Goal: Transaction & Acquisition: Book appointment/travel/reservation

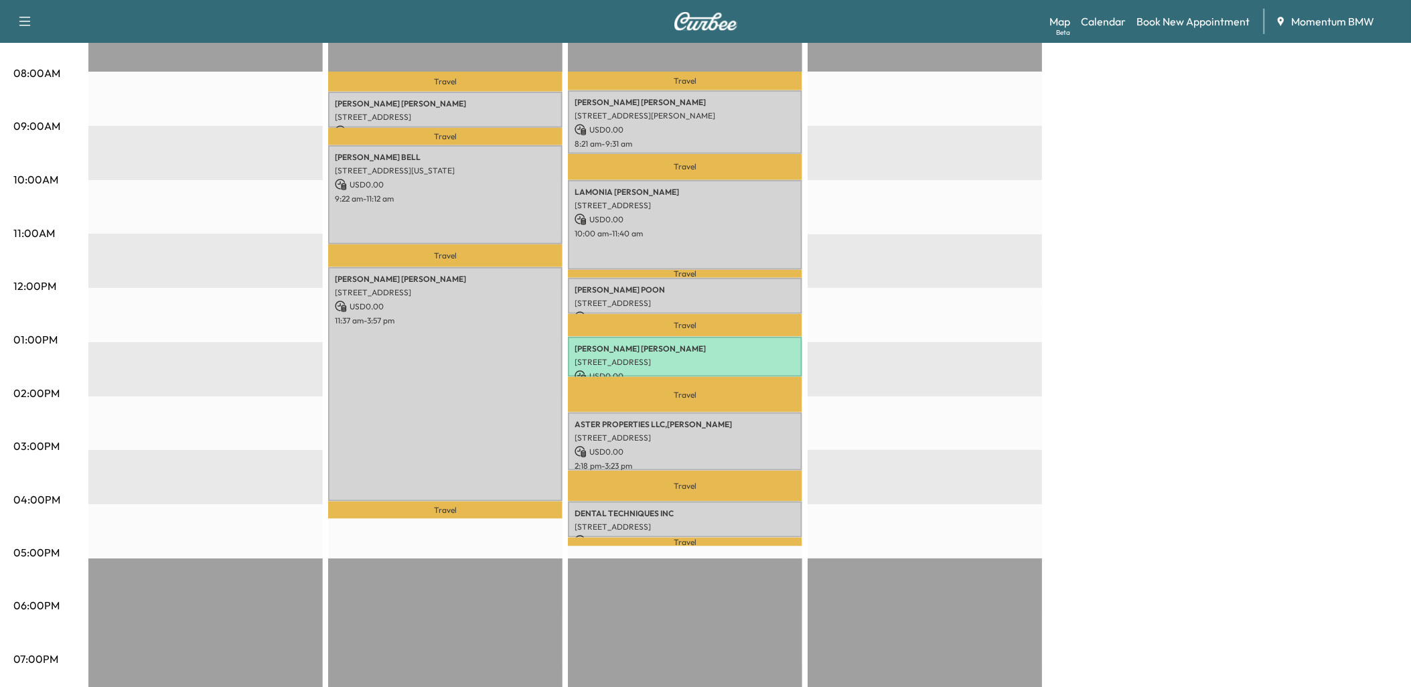
scroll to position [372, 0]
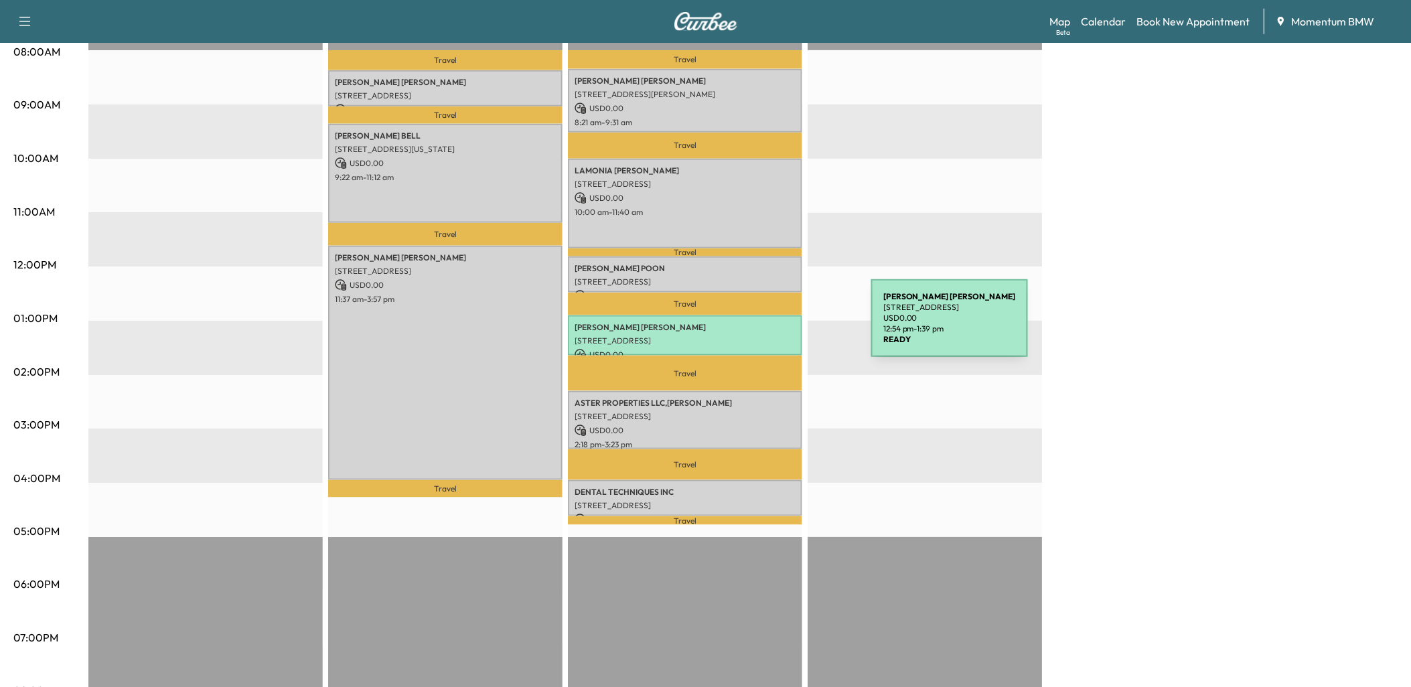
click at [771, 326] on p "[PERSON_NAME]" at bounding box center [685, 327] width 221 height 11
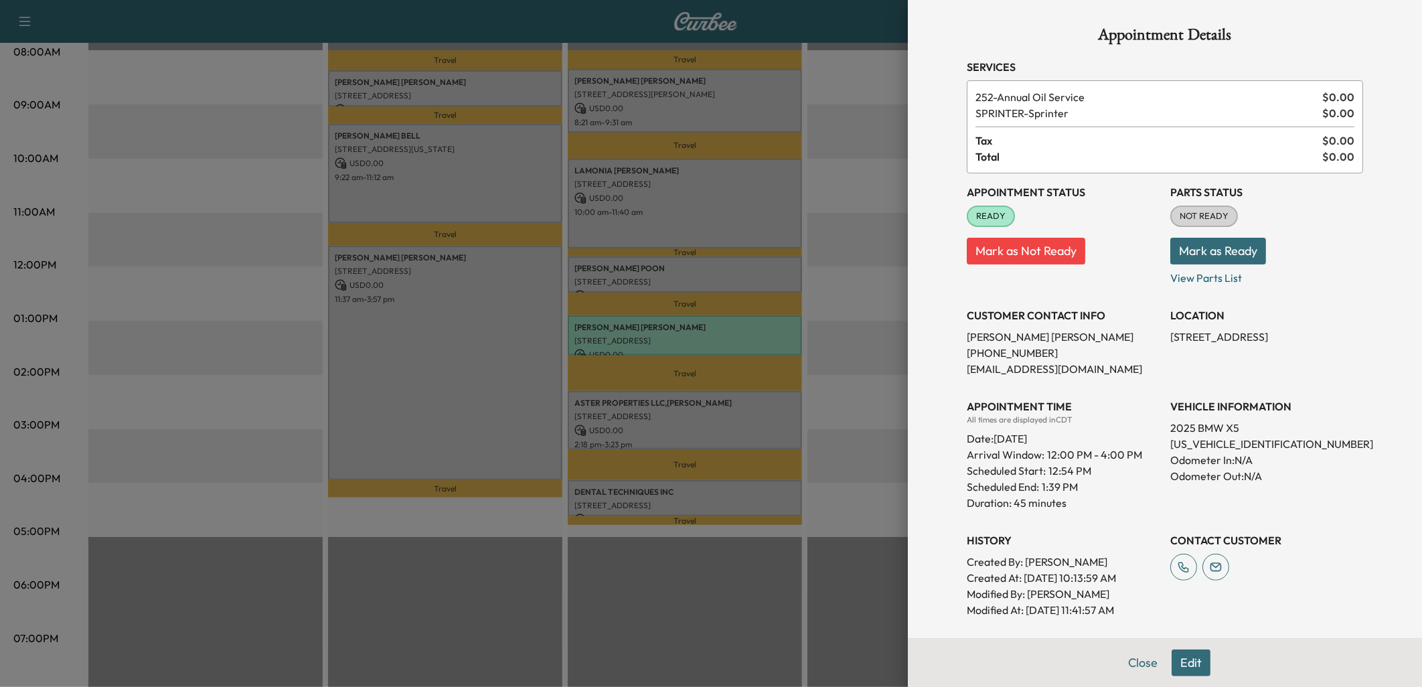
click at [1127, 654] on button "Close" at bounding box center [1143, 663] width 47 height 27
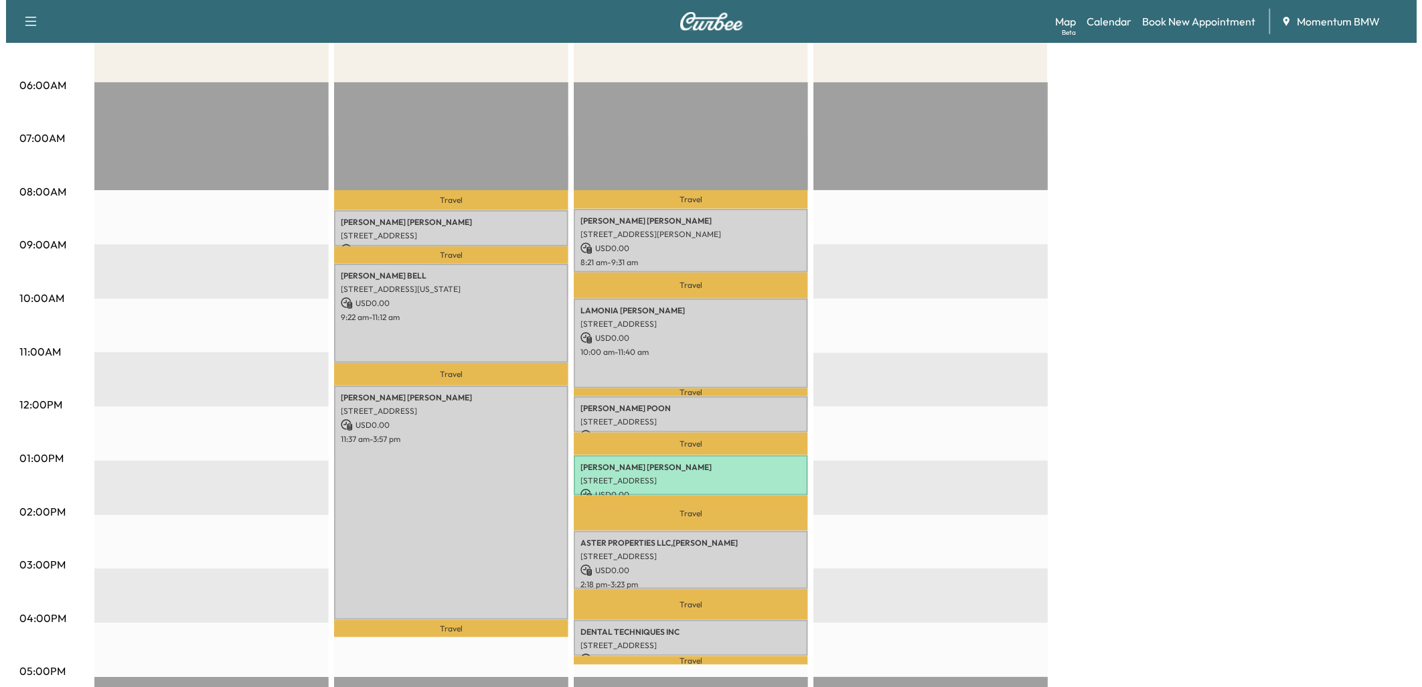
scroll to position [223, 0]
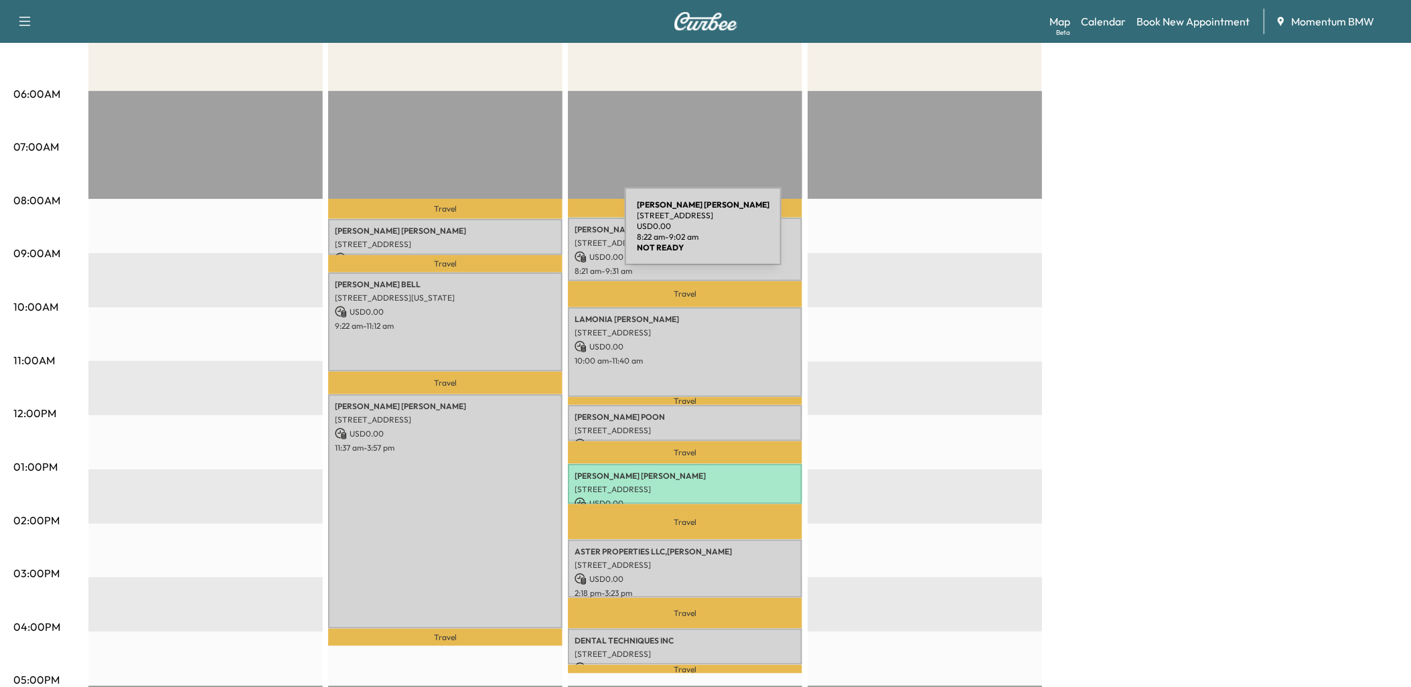
click at [524, 234] on div "[PERSON_NAME] [STREET_ADDRESS] USD 0.00 8:22 am - 9:02 am" at bounding box center [445, 237] width 234 height 36
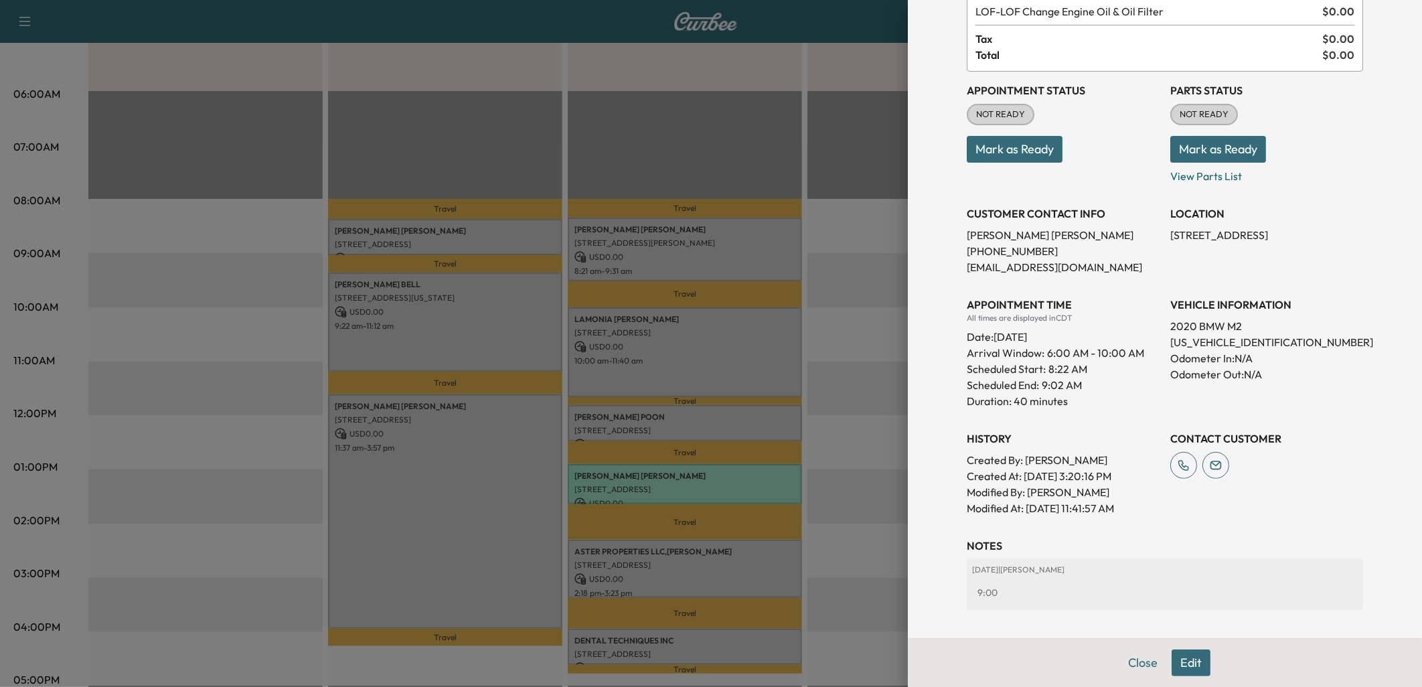
scroll to position [0, 0]
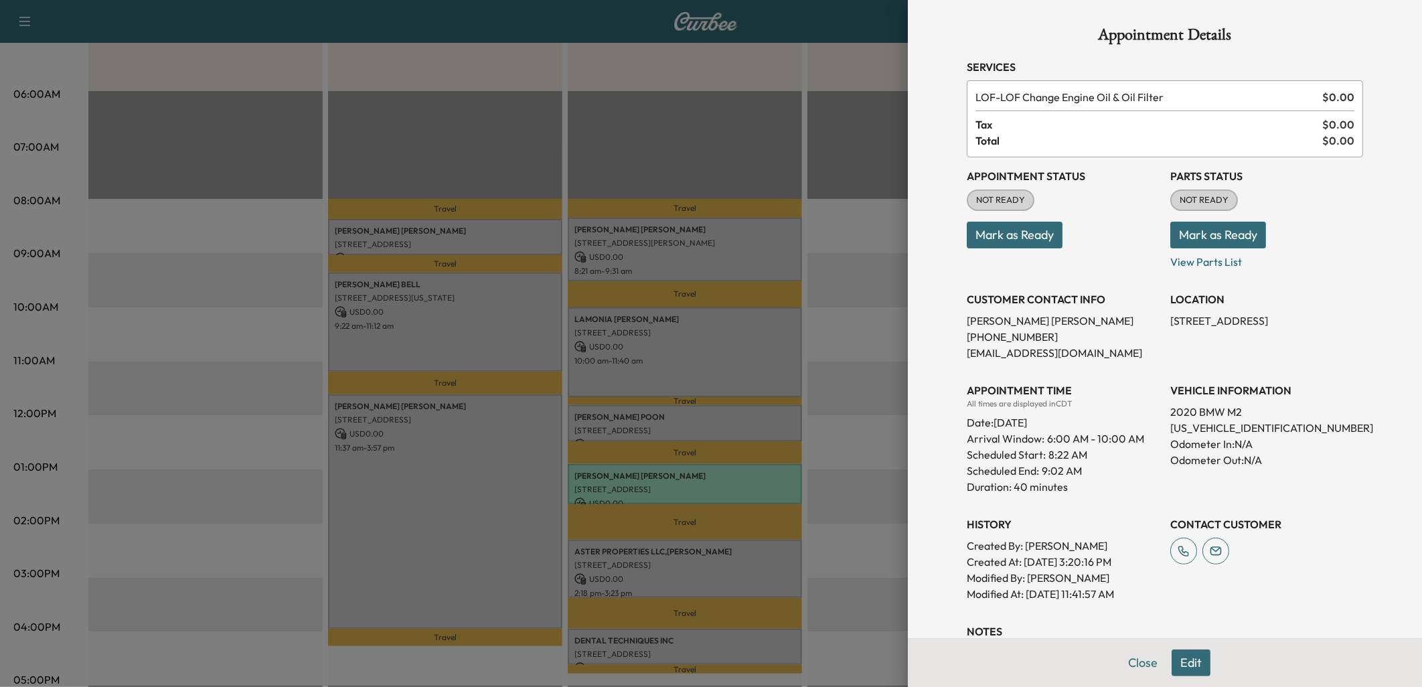
click at [521, 331] on div at bounding box center [711, 343] width 1422 height 687
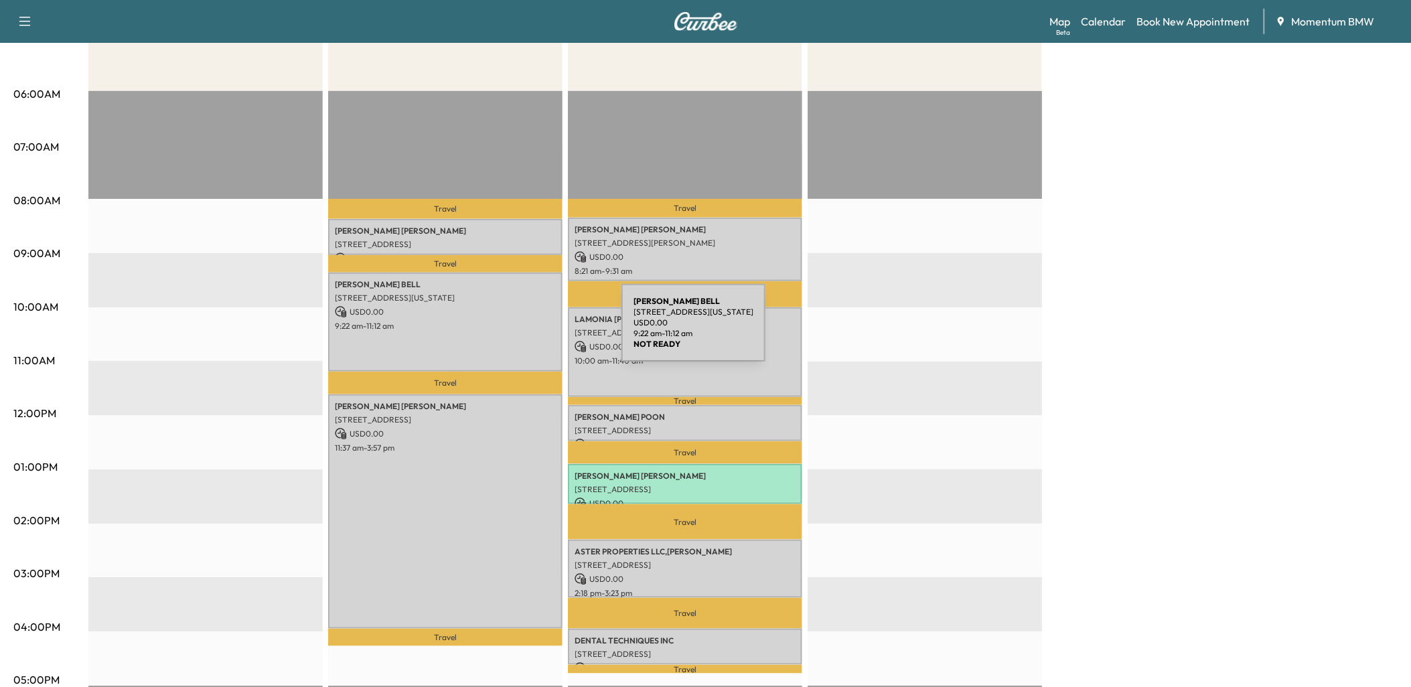
click at [521, 331] on div "[PERSON_NAME] [STREET_ADDRESS][US_STATE] USD 0.00 9:22 am - 11:12 am" at bounding box center [445, 322] width 234 height 99
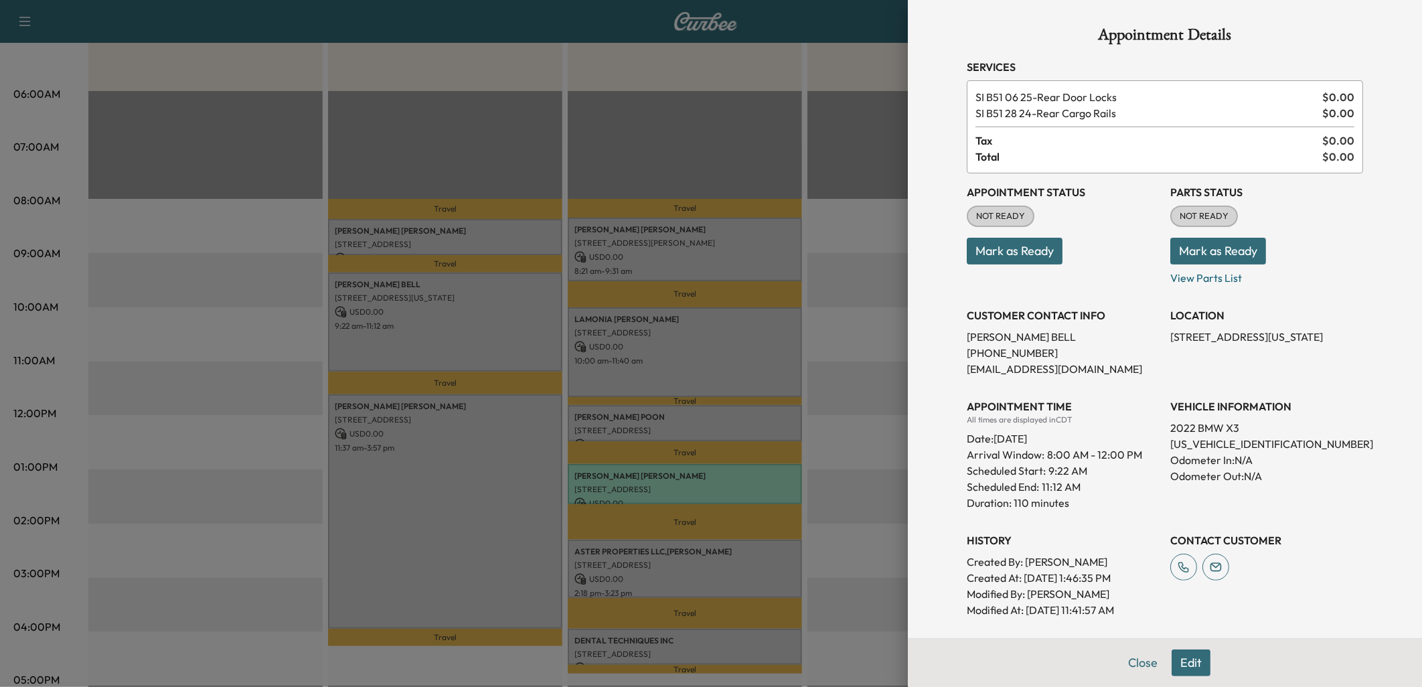
drag, startPoint x: 1123, startPoint y: 626, endPoint x: 1123, endPoint y: 634, distance: 8.0
click at [1123, 634] on div "Appointment Details Services SI B51 06 25 - Rear Door Locks $ 0.00 SI B51 28 24…" at bounding box center [1165, 401] width 429 height 803
click at [1123, 663] on button "Close" at bounding box center [1143, 663] width 47 height 27
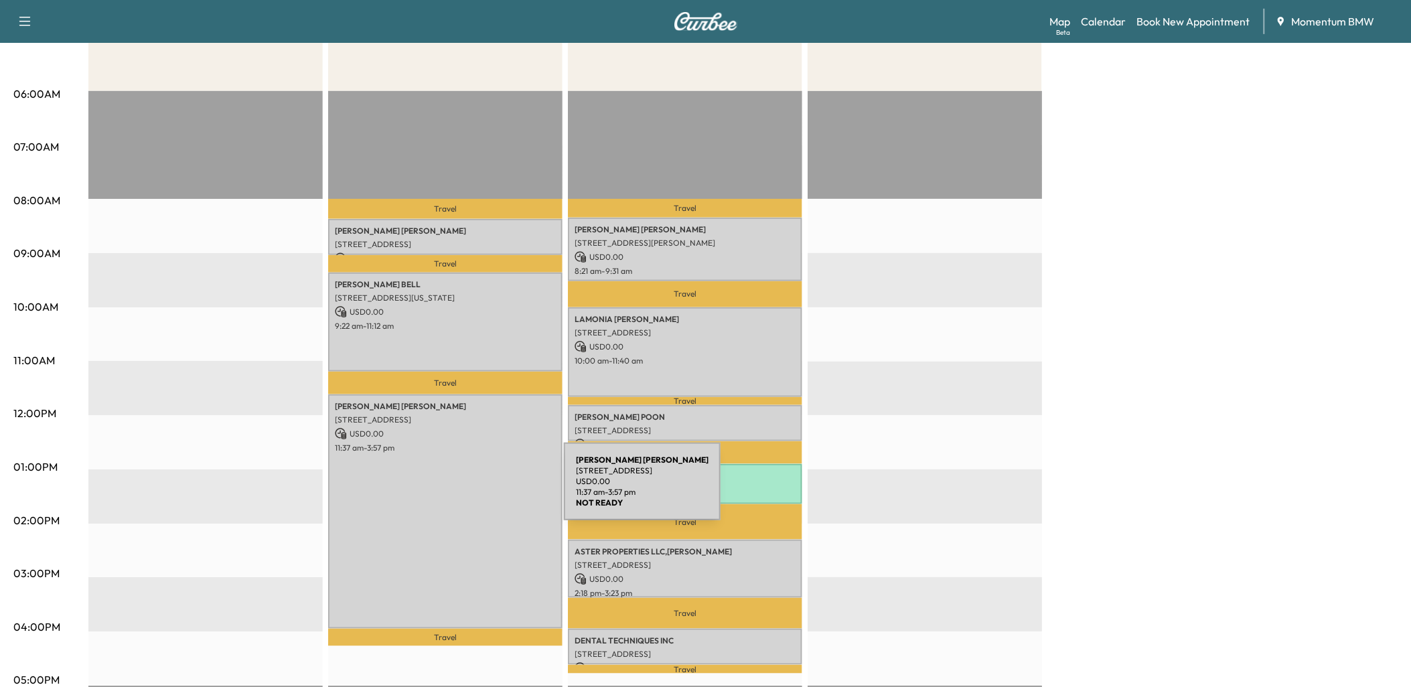
click at [463, 489] on div "[PERSON_NAME] [STREET_ADDRESS] USD 0.00 11:37 am - 3:57 pm" at bounding box center [445, 511] width 234 height 234
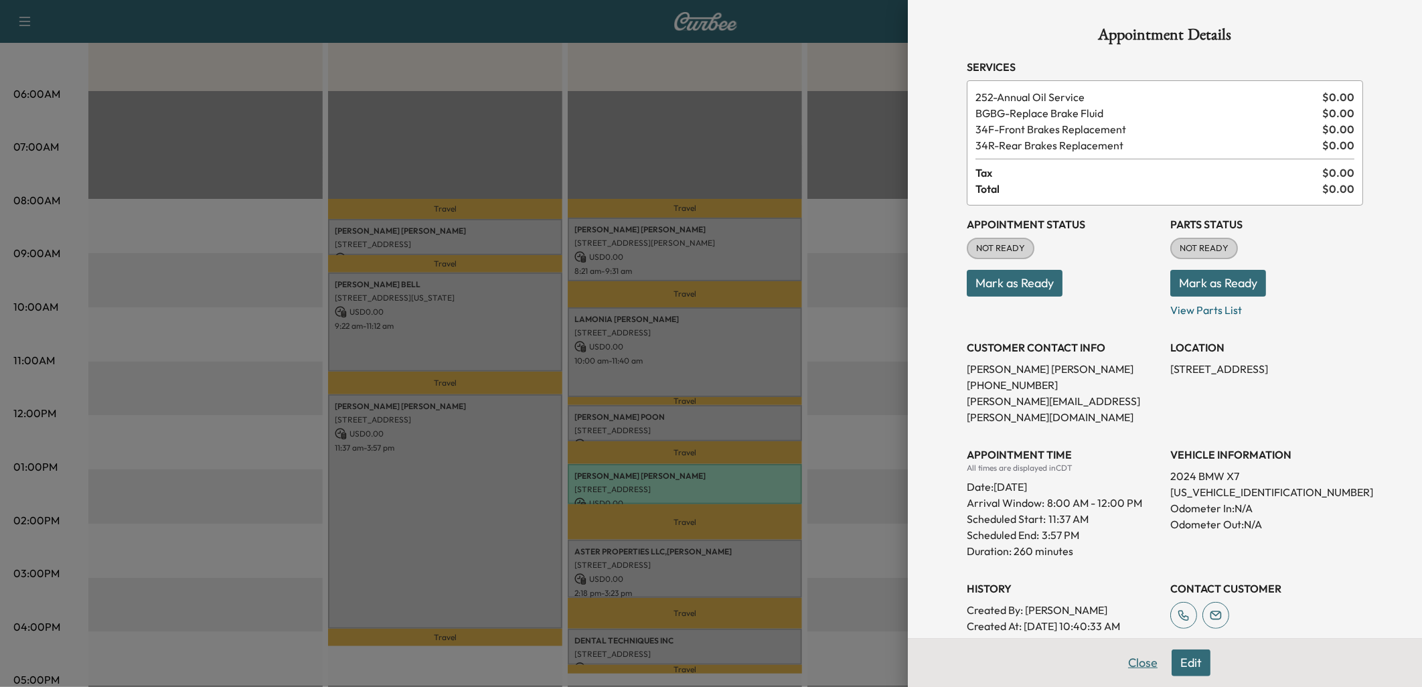
click at [1134, 662] on button "Close" at bounding box center [1143, 663] width 47 height 27
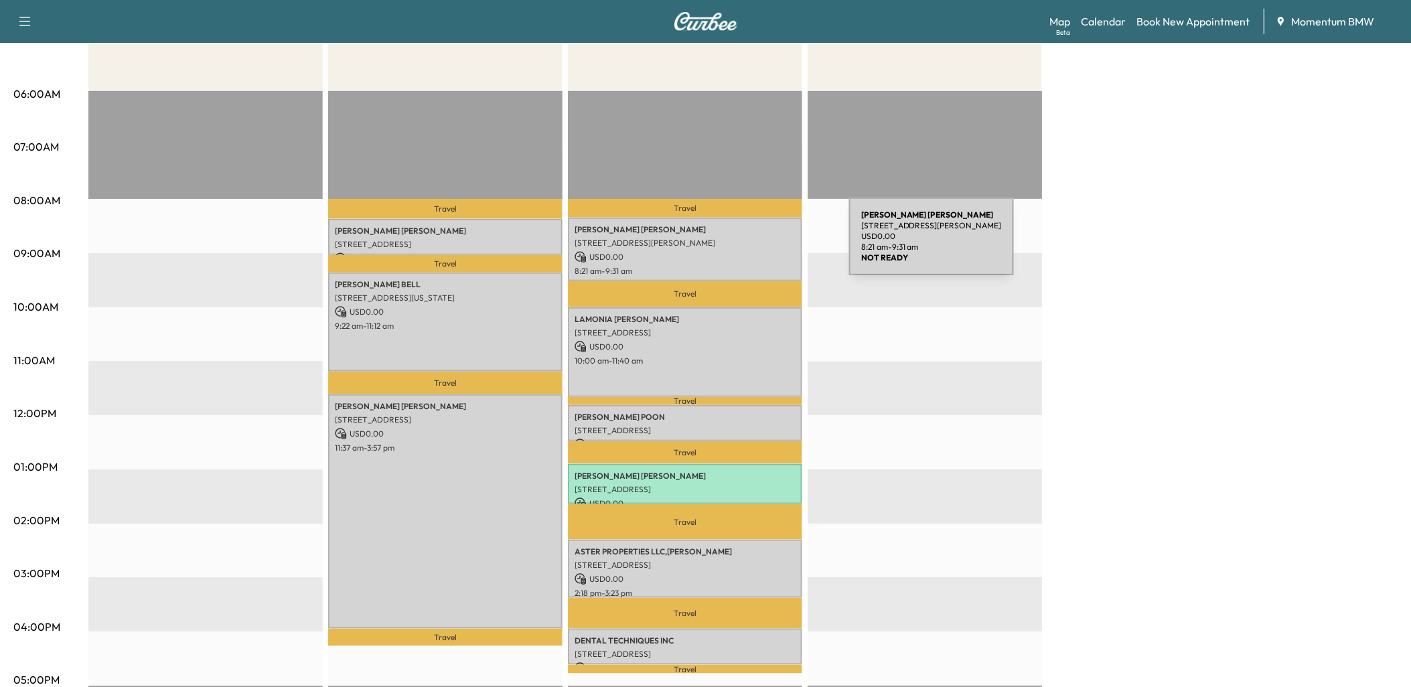
click at [750, 244] on p "[STREET_ADDRESS][PERSON_NAME]" at bounding box center [685, 243] width 221 height 11
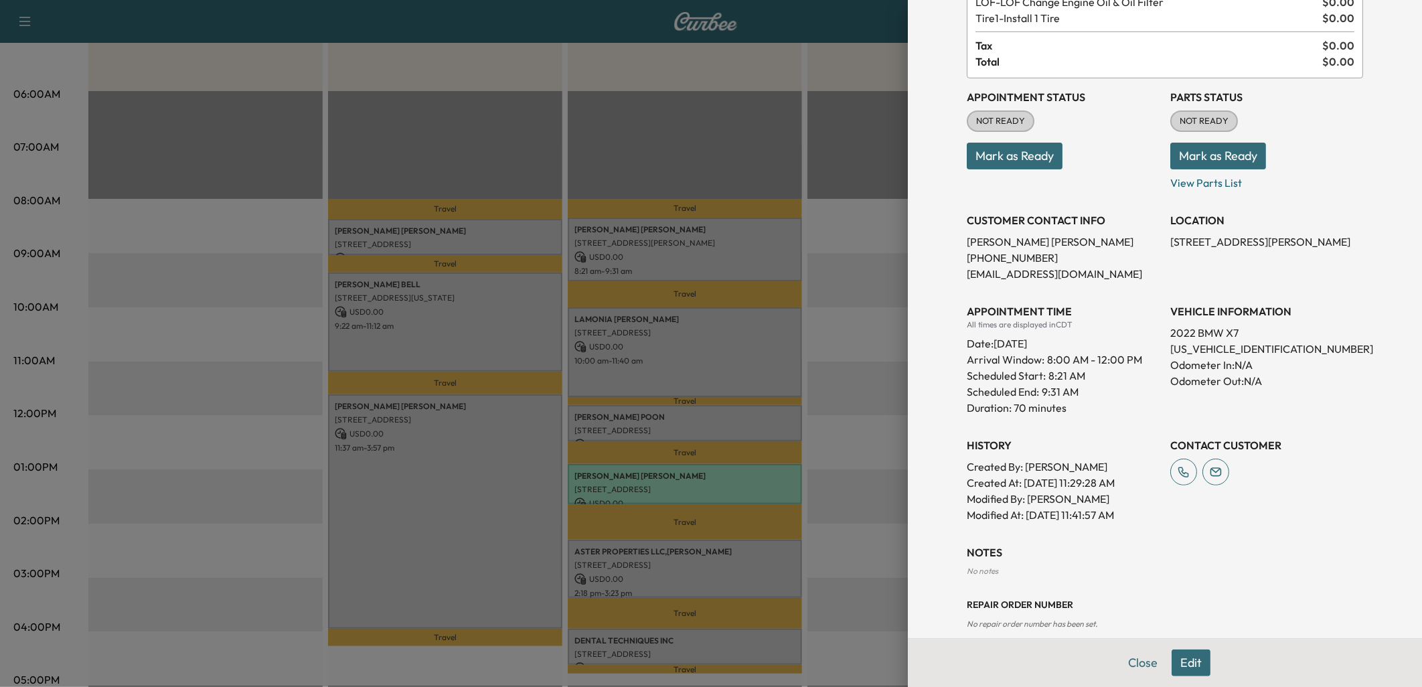
scroll to position [114, 0]
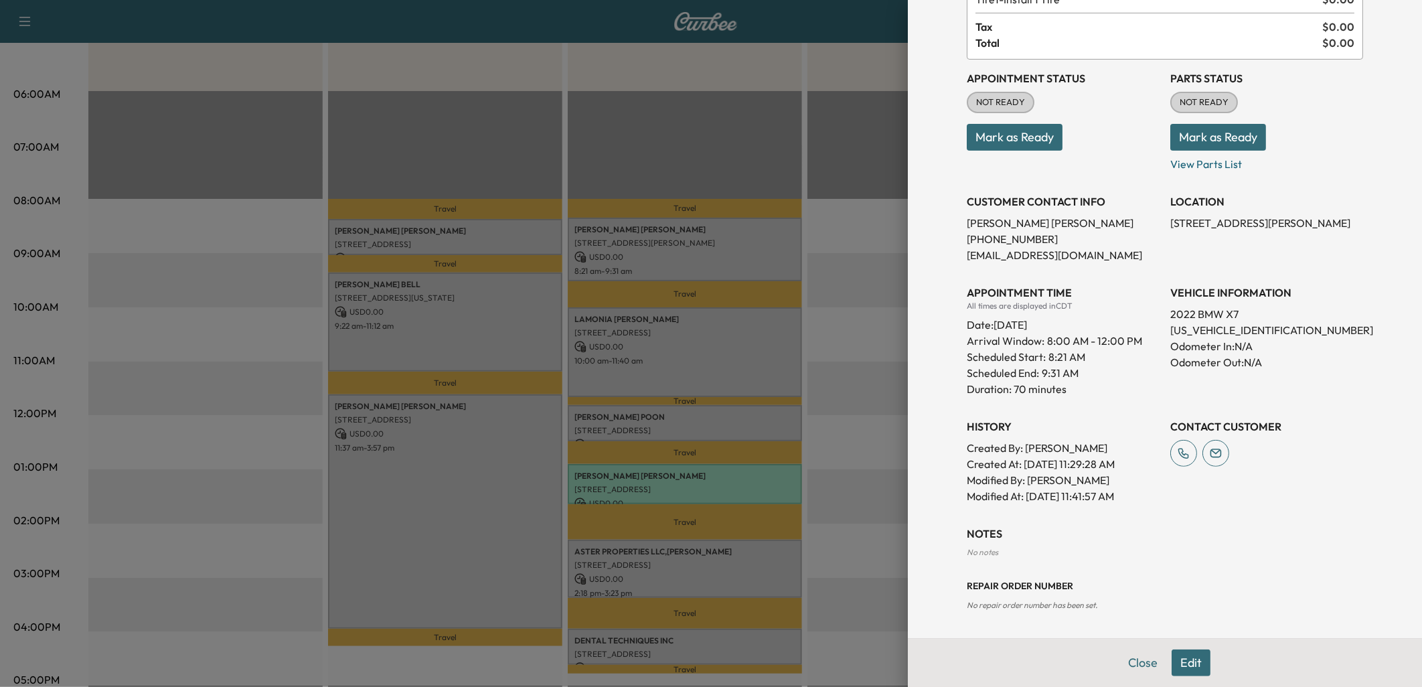
click at [760, 355] on div at bounding box center [711, 343] width 1422 height 687
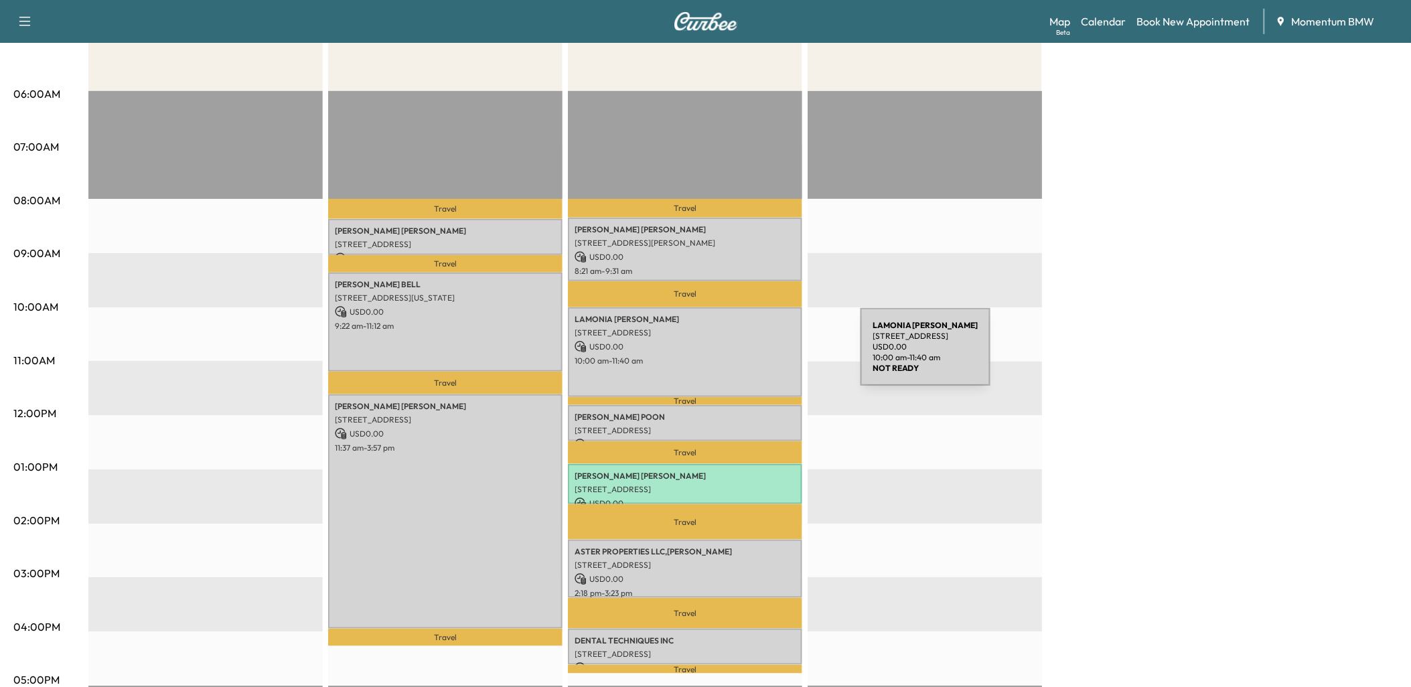
click at [760, 356] on p "10:00 am - 11:40 am" at bounding box center [685, 361] width 221 height 11
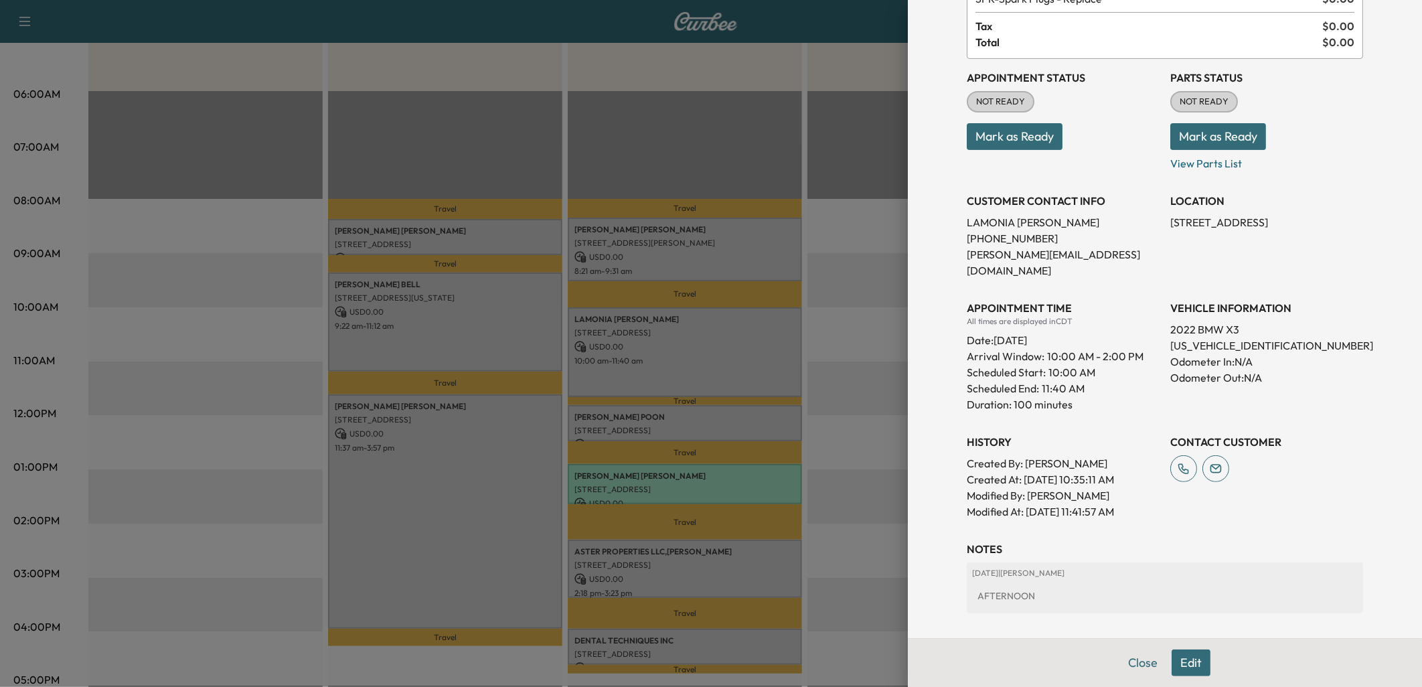
scroll to position [149, 0]
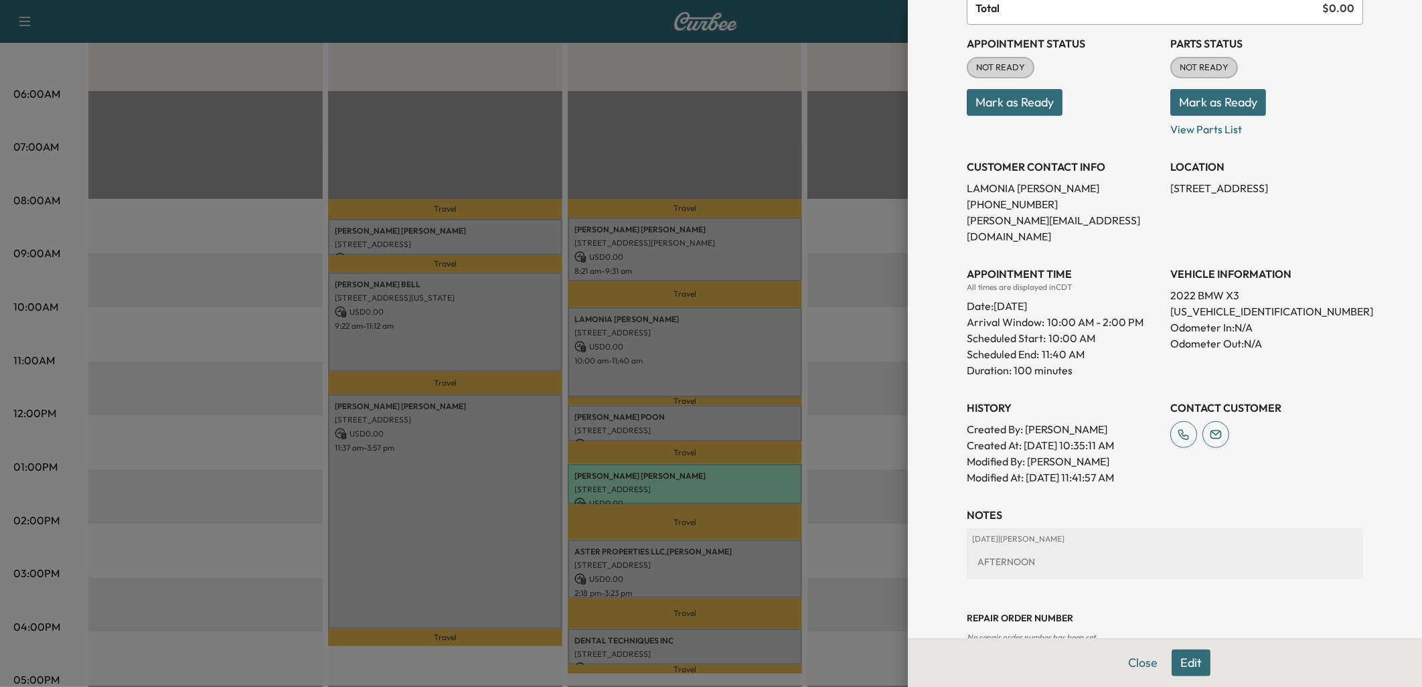
click at [775, 421] on div at bounding box center [711, 343] width 1422 height 687
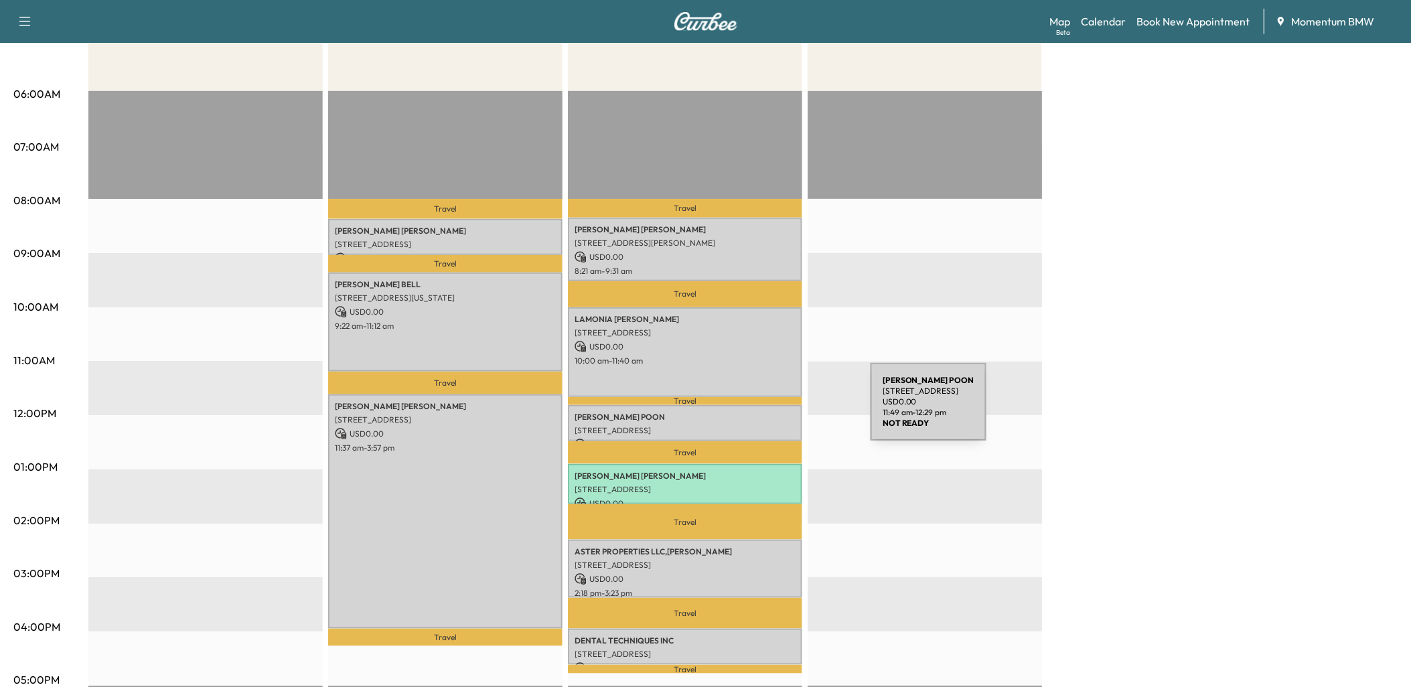
click at [770, 412] on p "[PERSON_NAME]" at bounding box center [685, 417] width 221 height 11
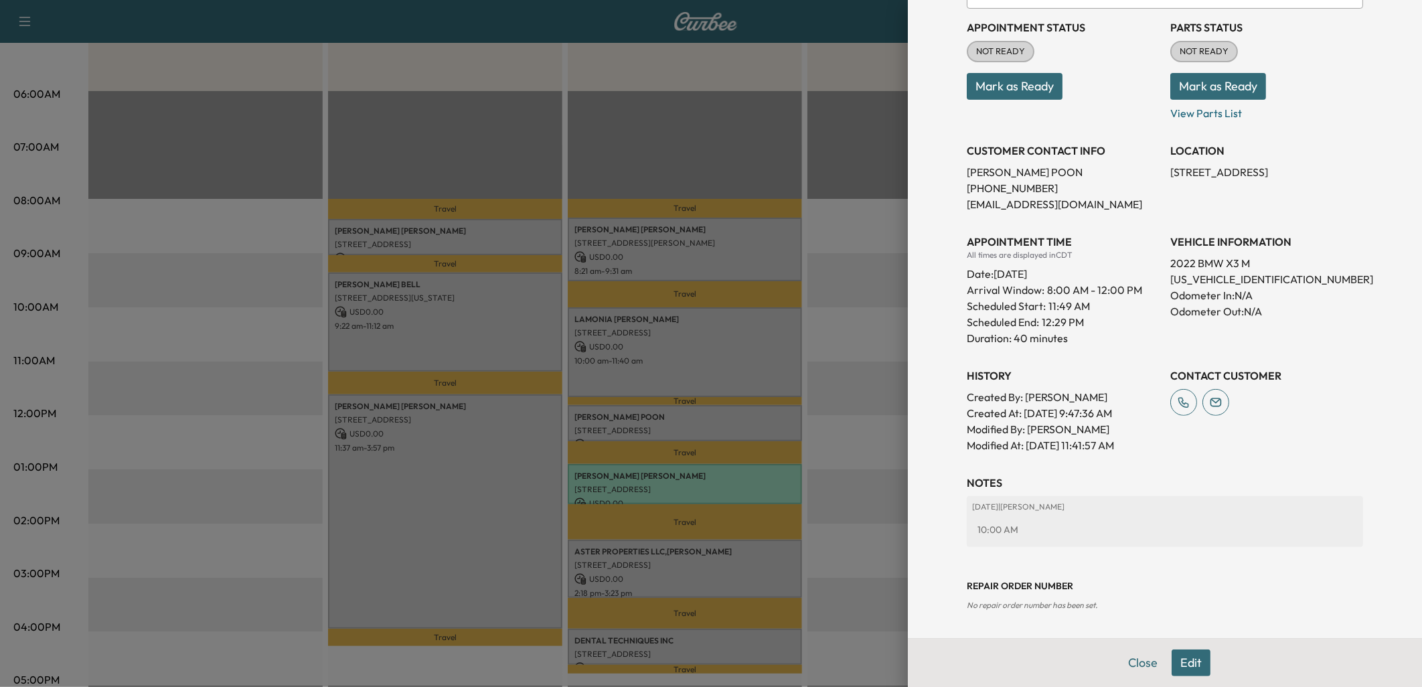
click at [772, 479] on div at bounding box center [711, 343] width 1422 height 687
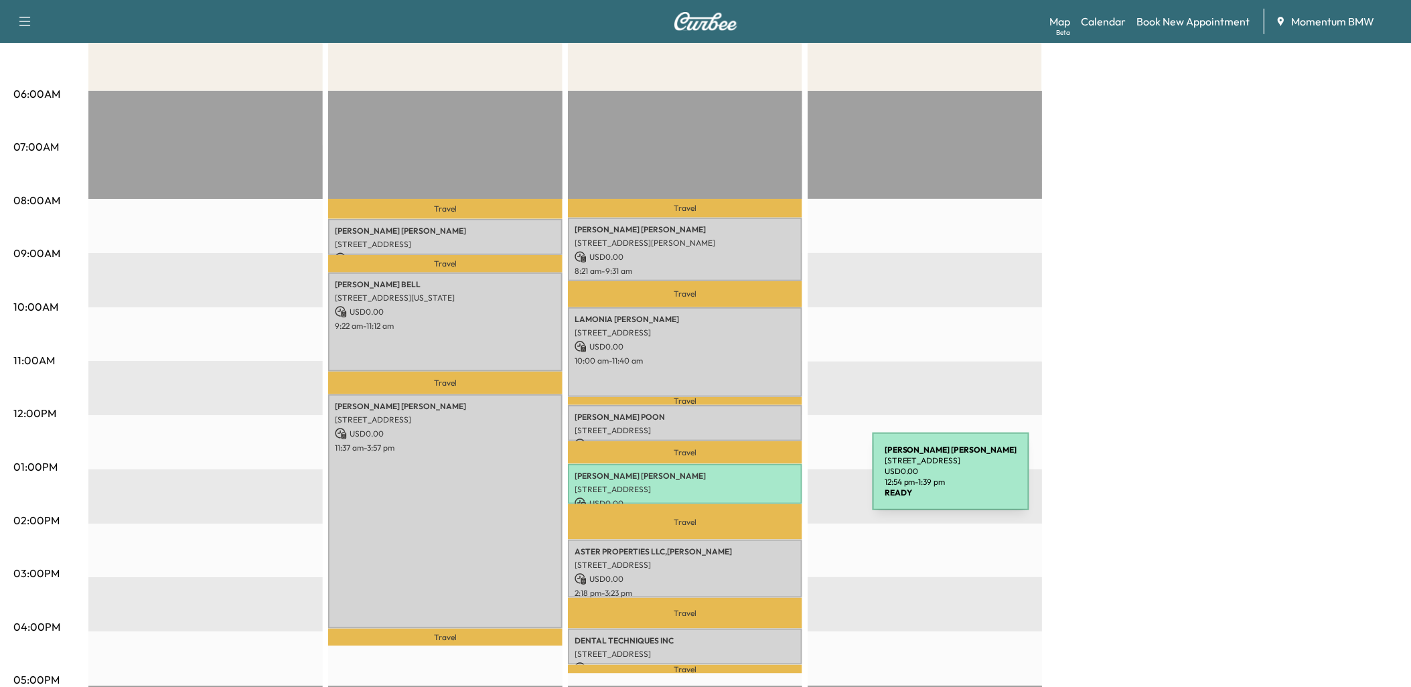
click at [772, 484] on p "[STREET_ADDRESS]" at bounding box center [685, 489] width 221 height 11
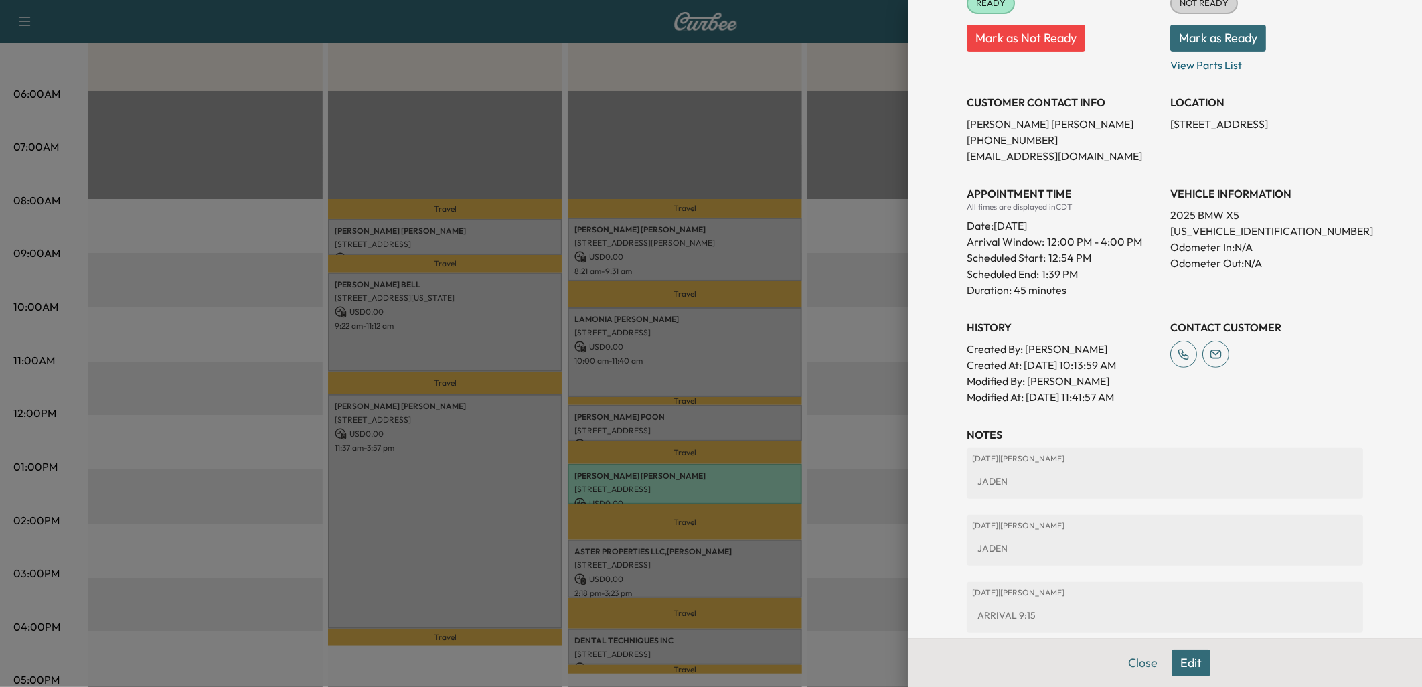
scroll to position [223, 0]
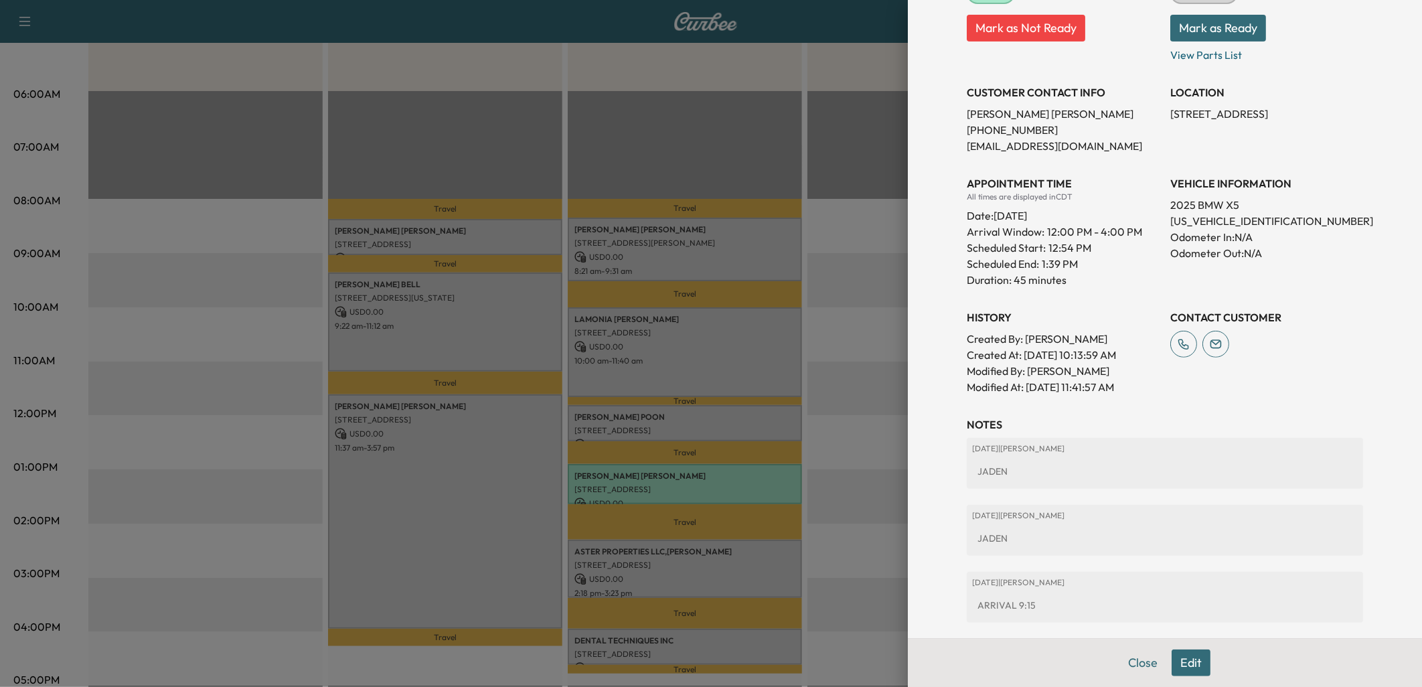
click at [771, 567] on div at bounding box center [711, 343] width 1422 height 687
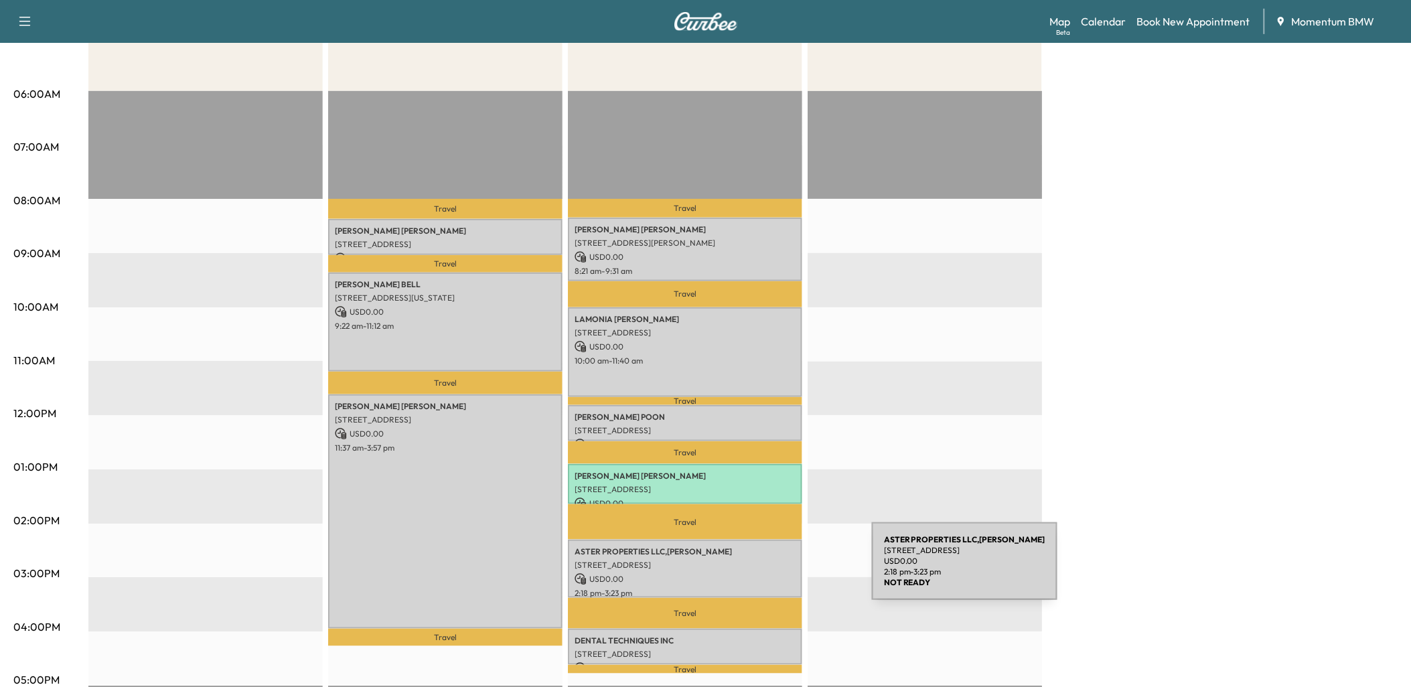
click at [771, 573] on p "USD 0.00" at bounding box center [685, 579] width 221 height 12
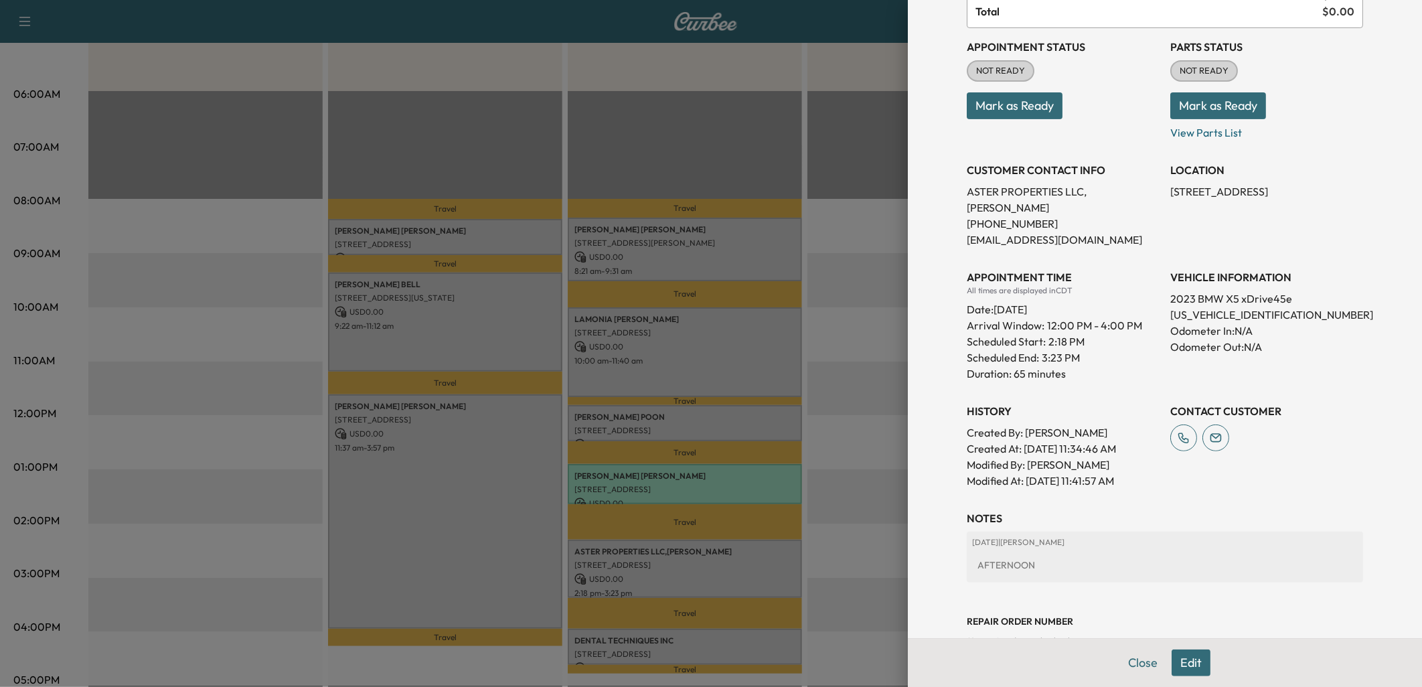
scroll to position [149, 0]
click at [773, 478] on div at bounding box center [711, 343] width 1422 height 687
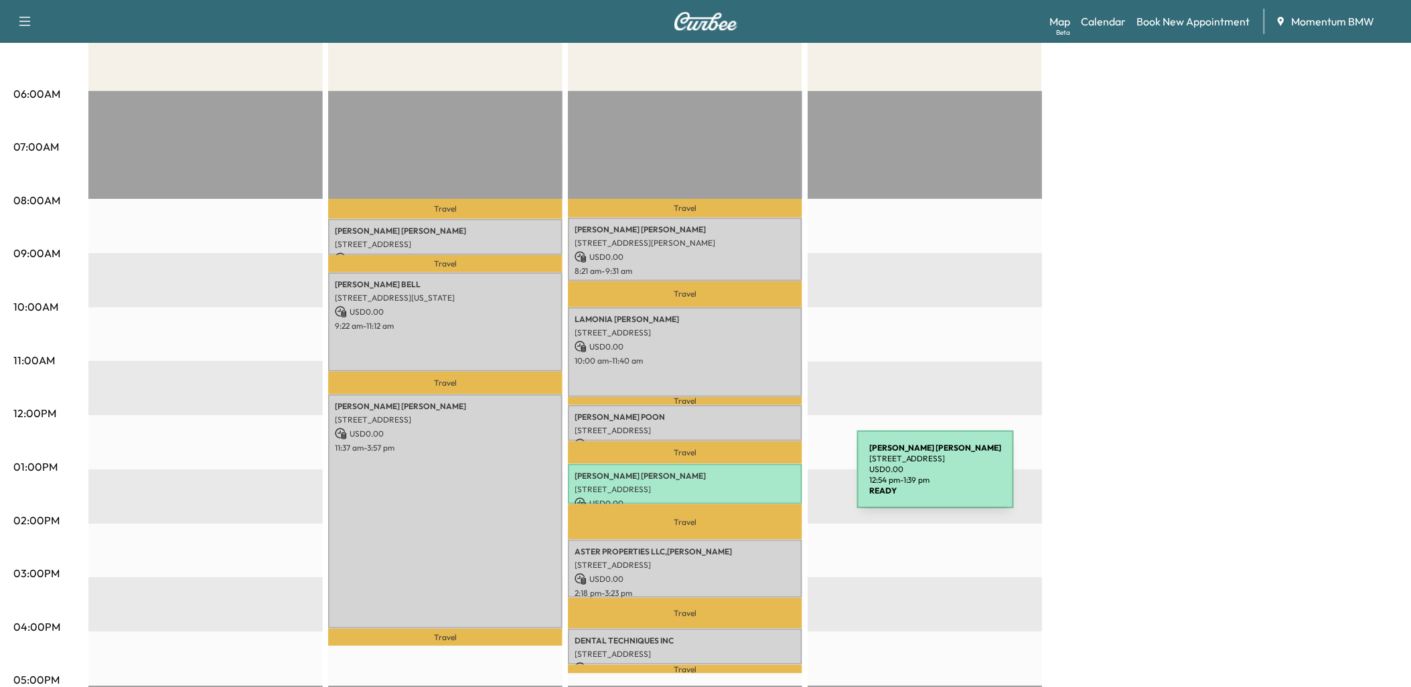
click at [757, 476] on div "[PERSON_NAME] [STREET_ADDRESS] USD 0.00 12:54 pm - 1:39 pm" at bounding box center [685, 484] width 234 height 41
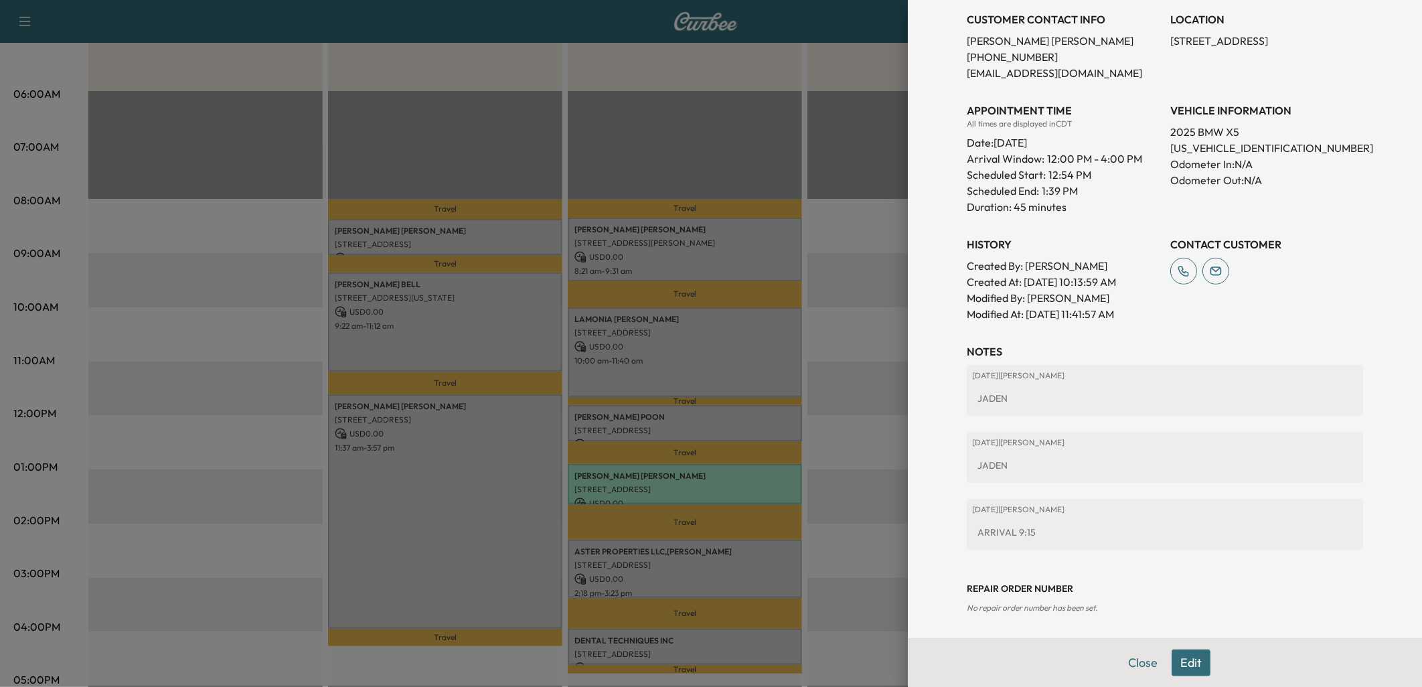
scroll to position [297, 0]
click at [1180, 666] on button "Edit" at bounding box center [1191, 663] width 39 height 27
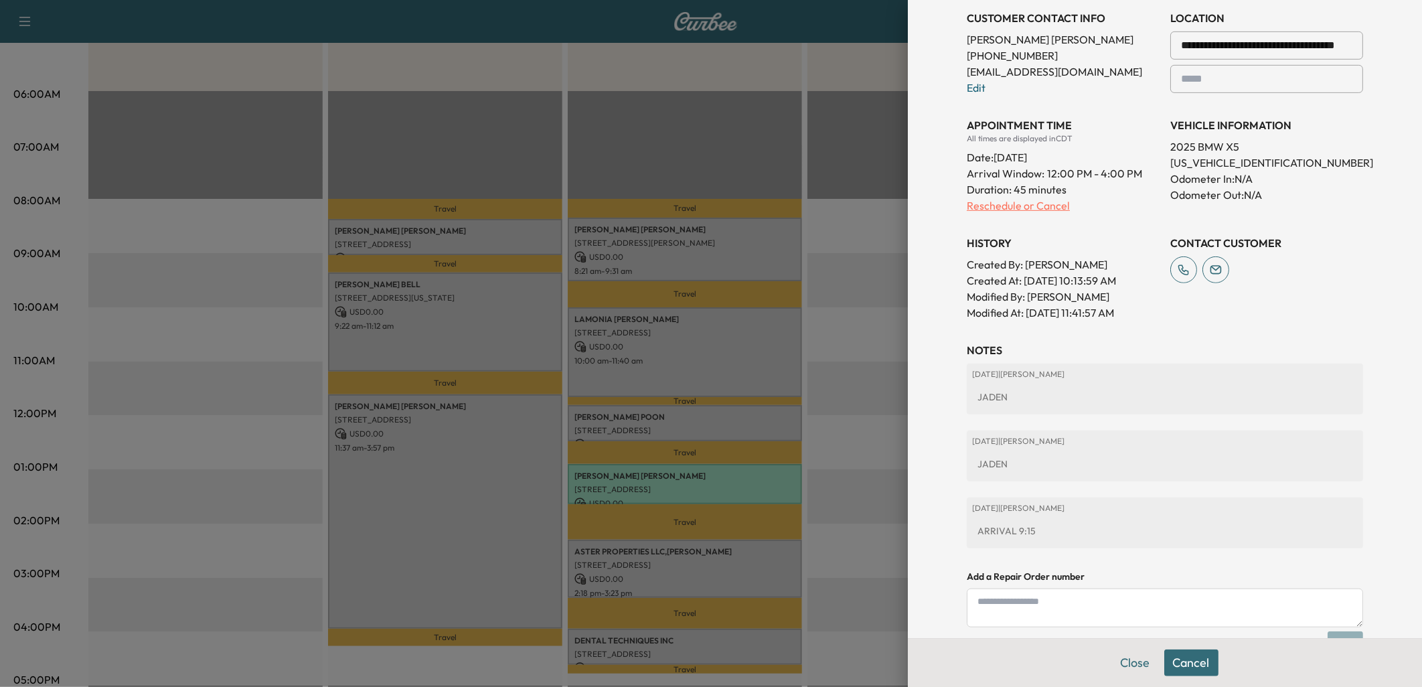
click at [1010, 205] on p "Reschedule or Cancel" at bounding box center [1063, 206] width 193 height 16
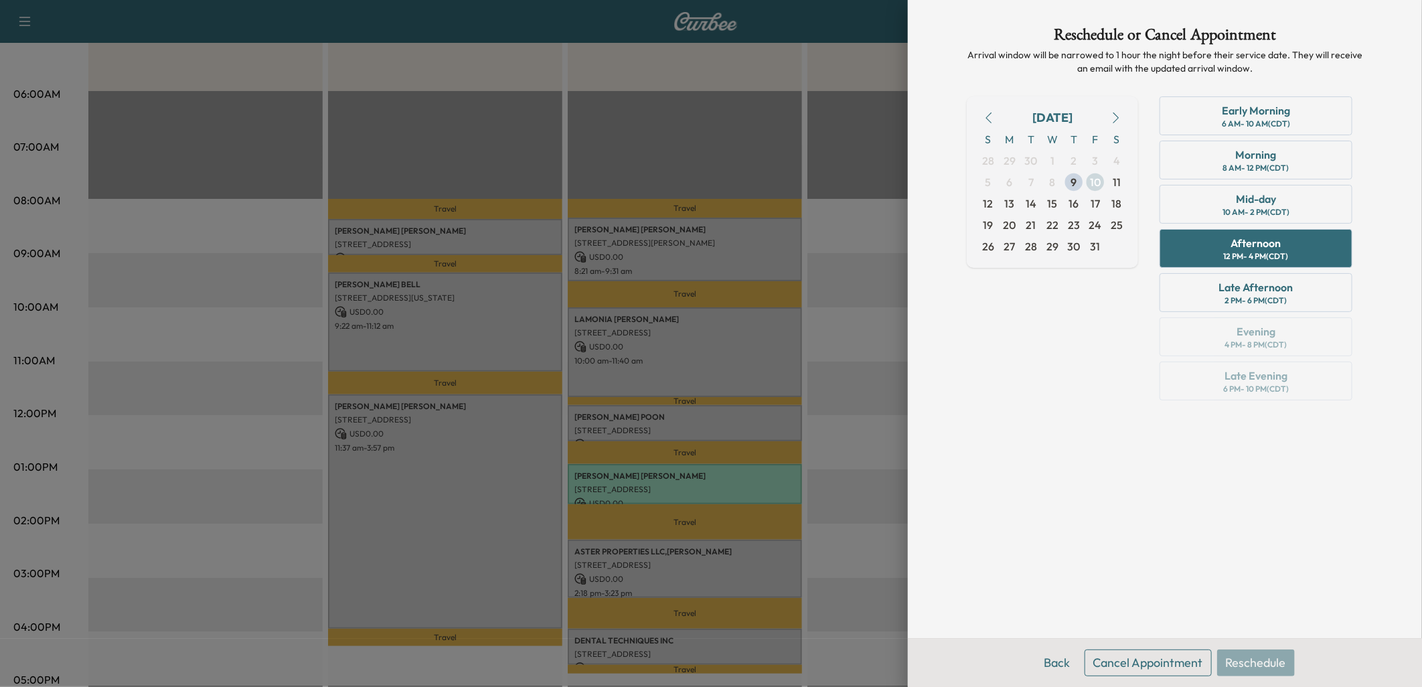
click at [1097, 182] on span "10" at bounding box center [1095, 182] width 11 height 16
click at [1267, 242] on div "Afternoon" at bounding box center [1256, 243] width 50 height 16
click at [1253, 202] on div "Mid-day" at bounding box center [1256, 199] width 40 height 16
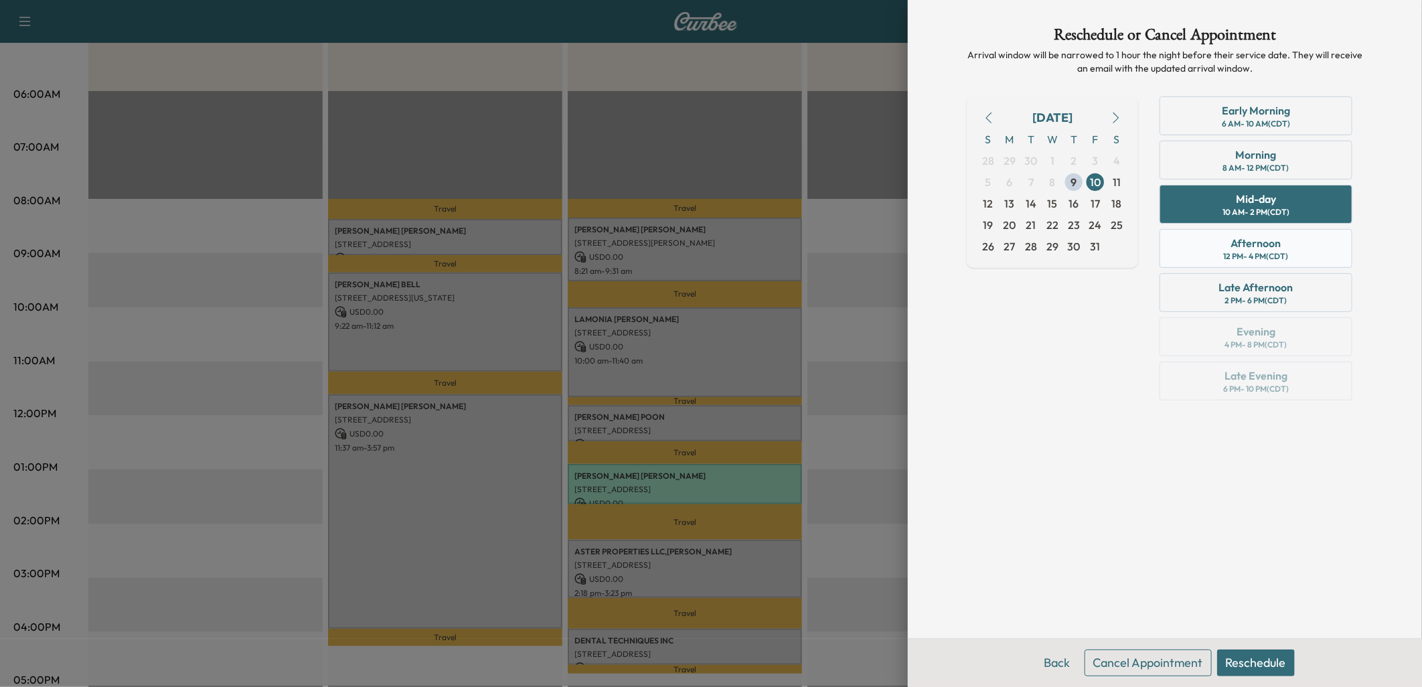
click at [1244, 246] on div "Afternoon" at bounding box center [1256, 243] width 50 height 16
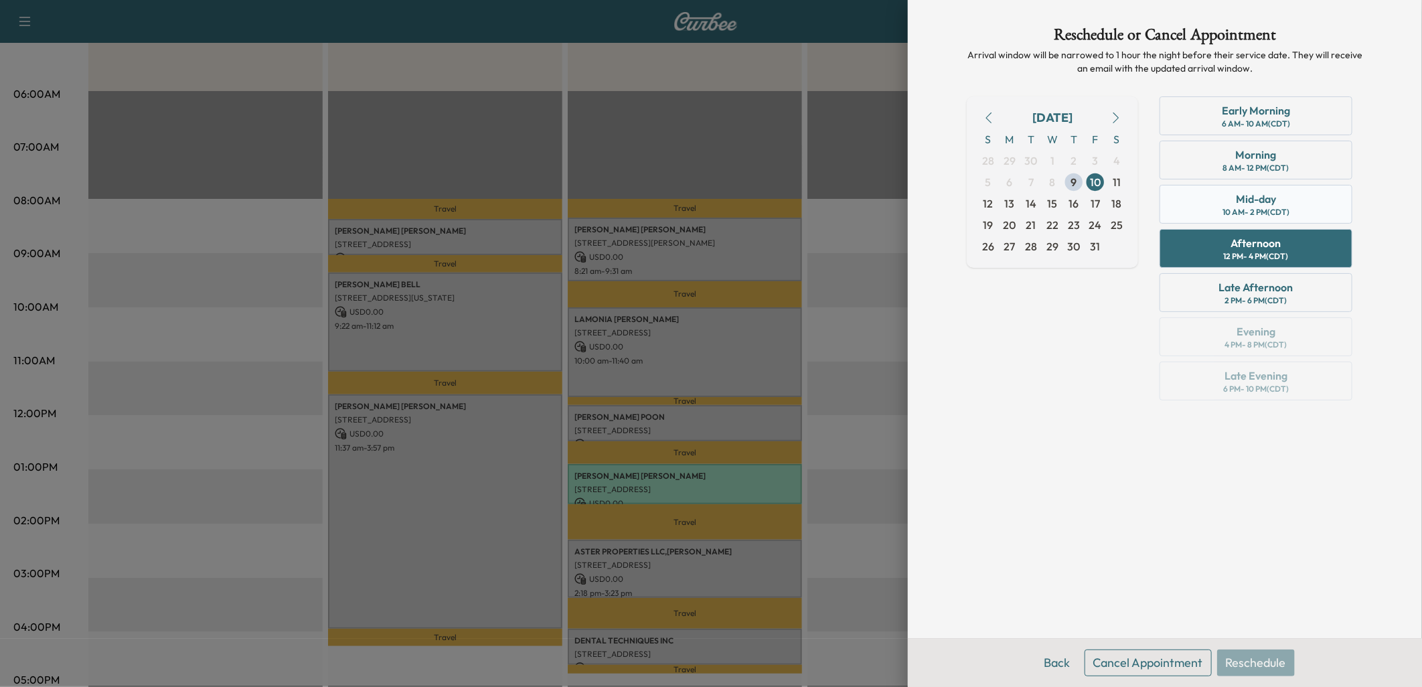
click at [1243, 212] on div "10 AM - 2 PM (CDT)" at bounding box center [1256, 212] width 67 height 11
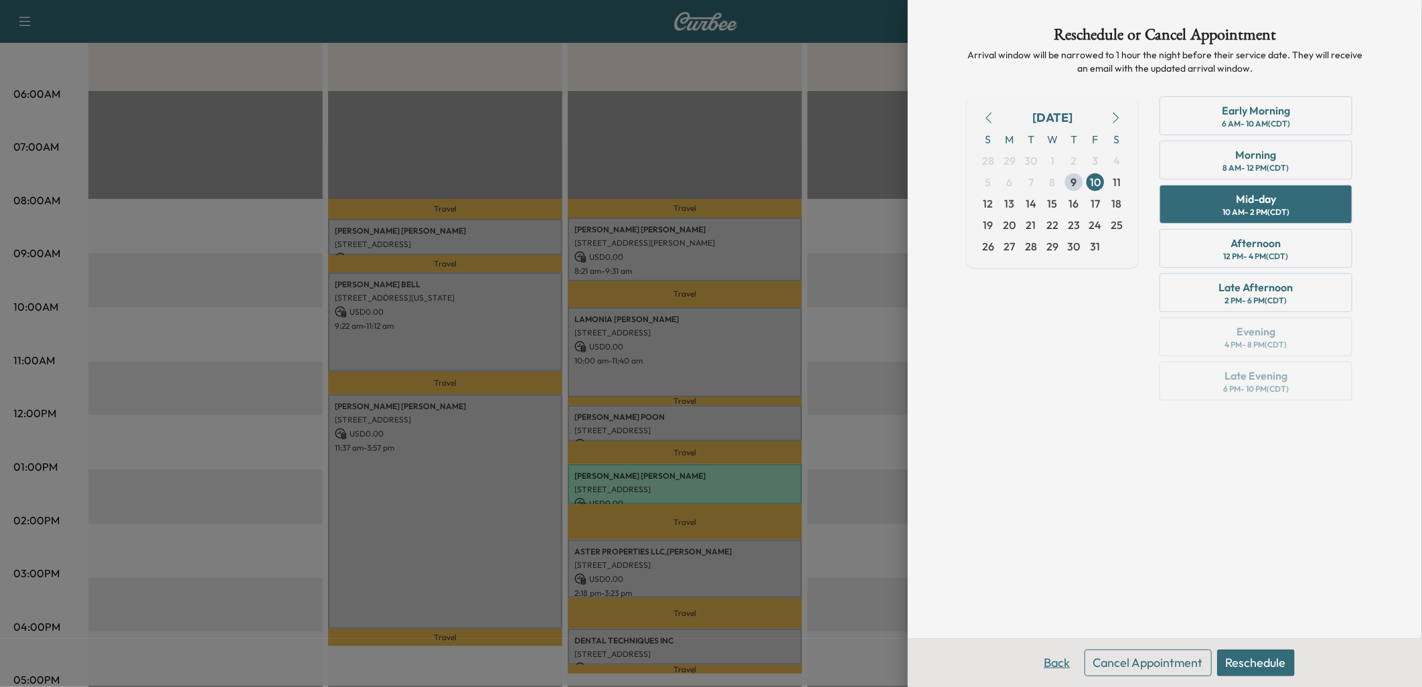
click at [1056, 660] on button "Back" at bounding box center [1058, 663] width 44 height 27
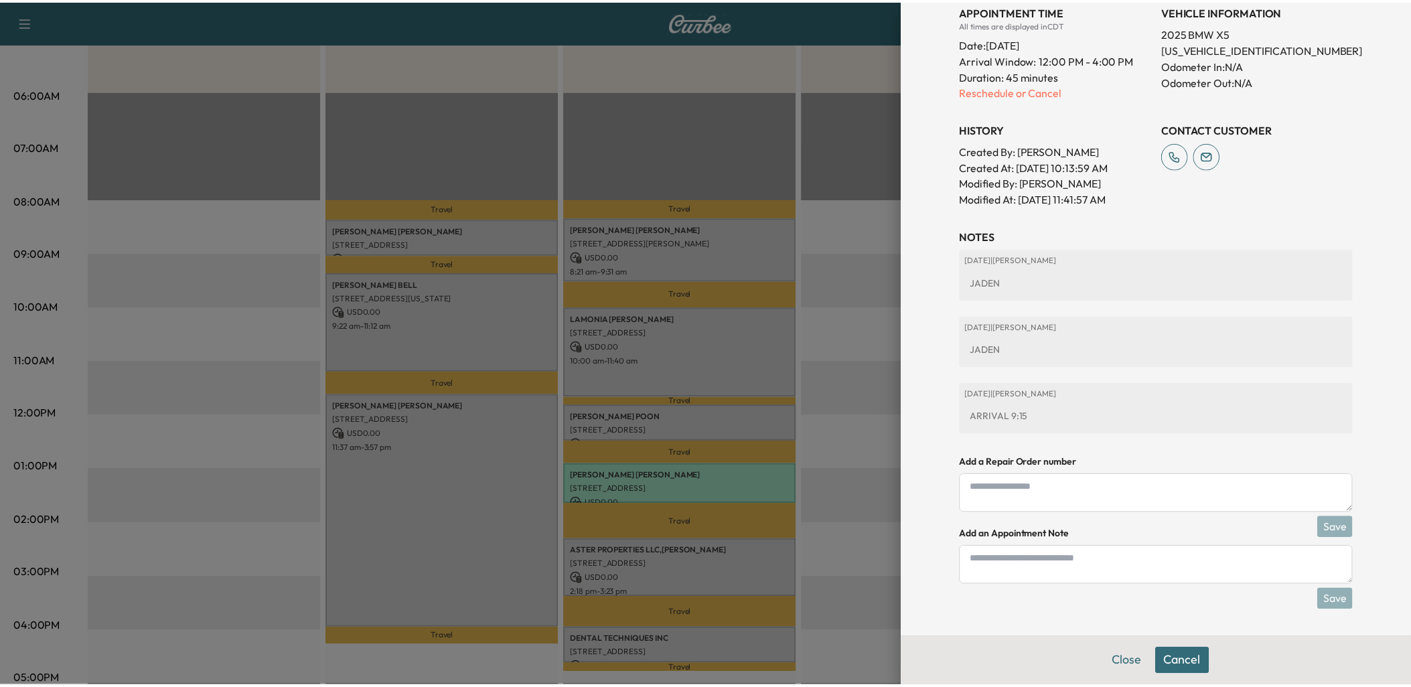
scroll to position [441, 0]
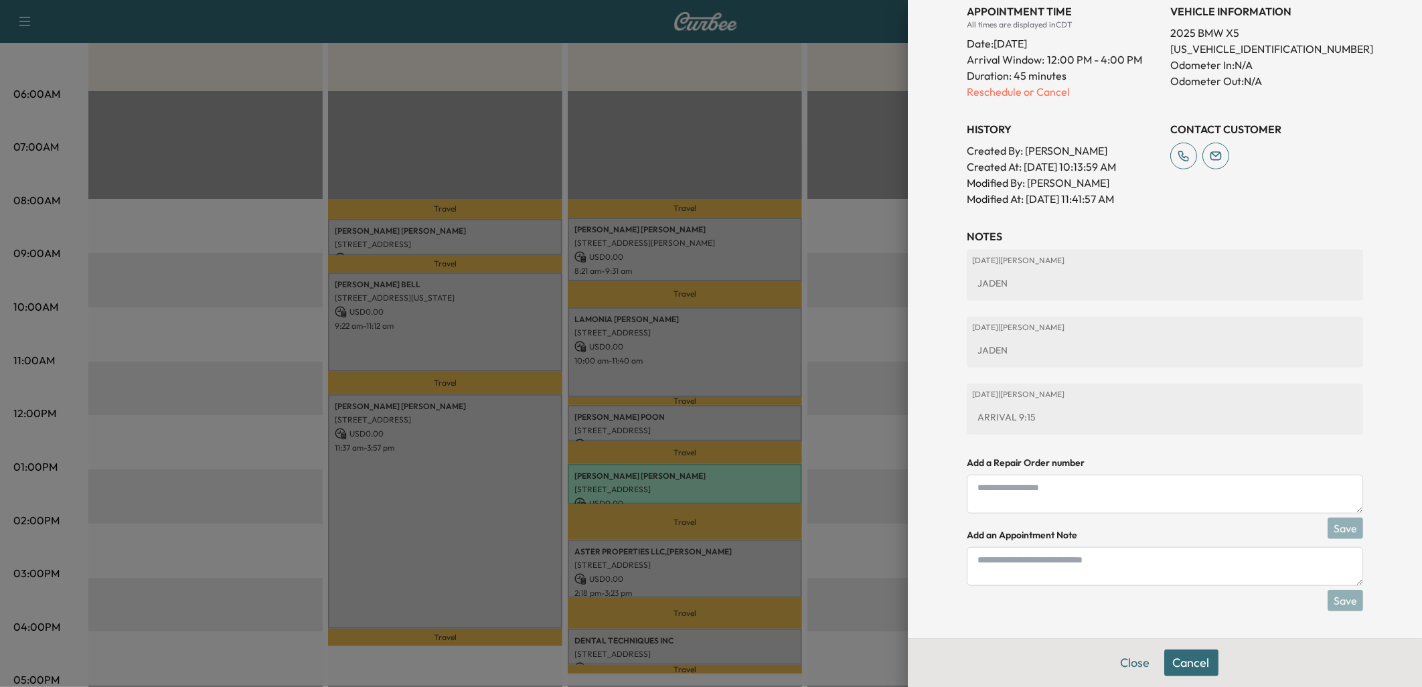
click at [1021, 561] on textarea at bounding box center [1165, 566] width 396 height 39
type textarea "*"
click at [1127, 662] on button "Close" at bounding box center [1135, 663] width 47 height 27
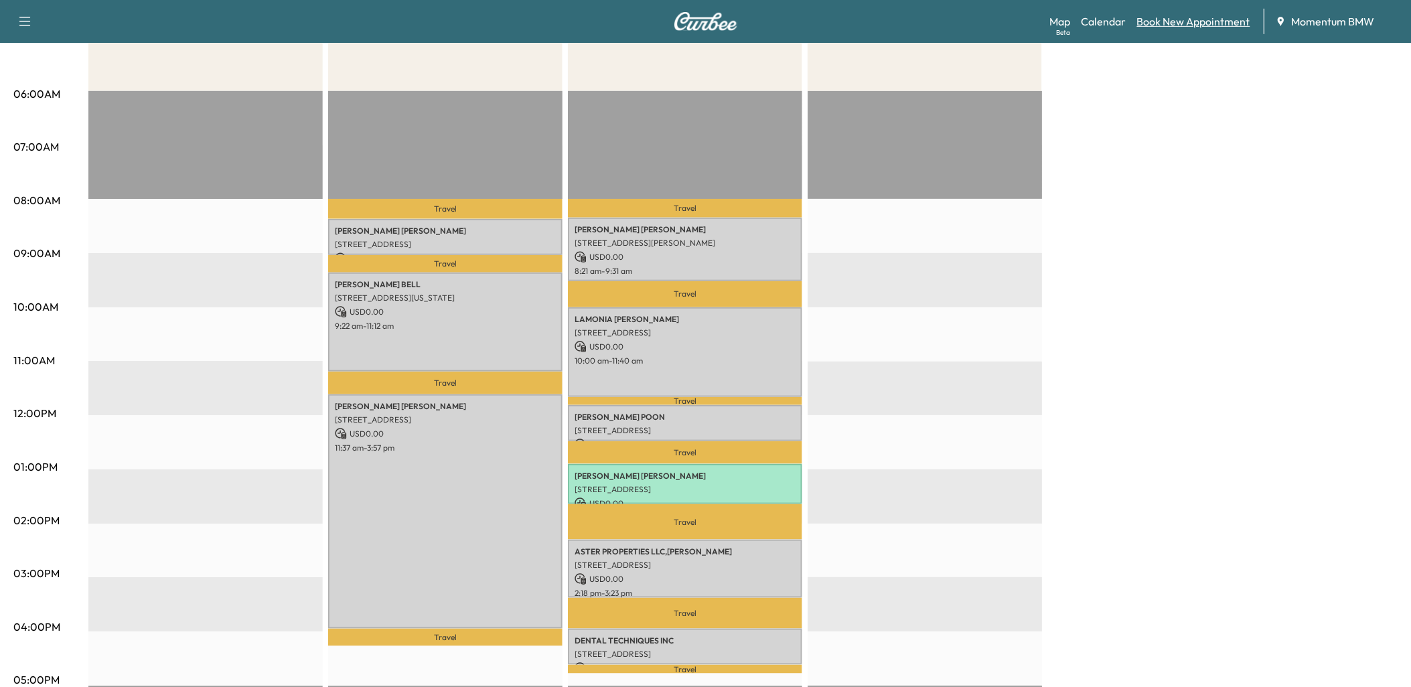
click at [1204, 19] on link "Book New Appointment" at bounding box center [1193, 21] width 113 height 16
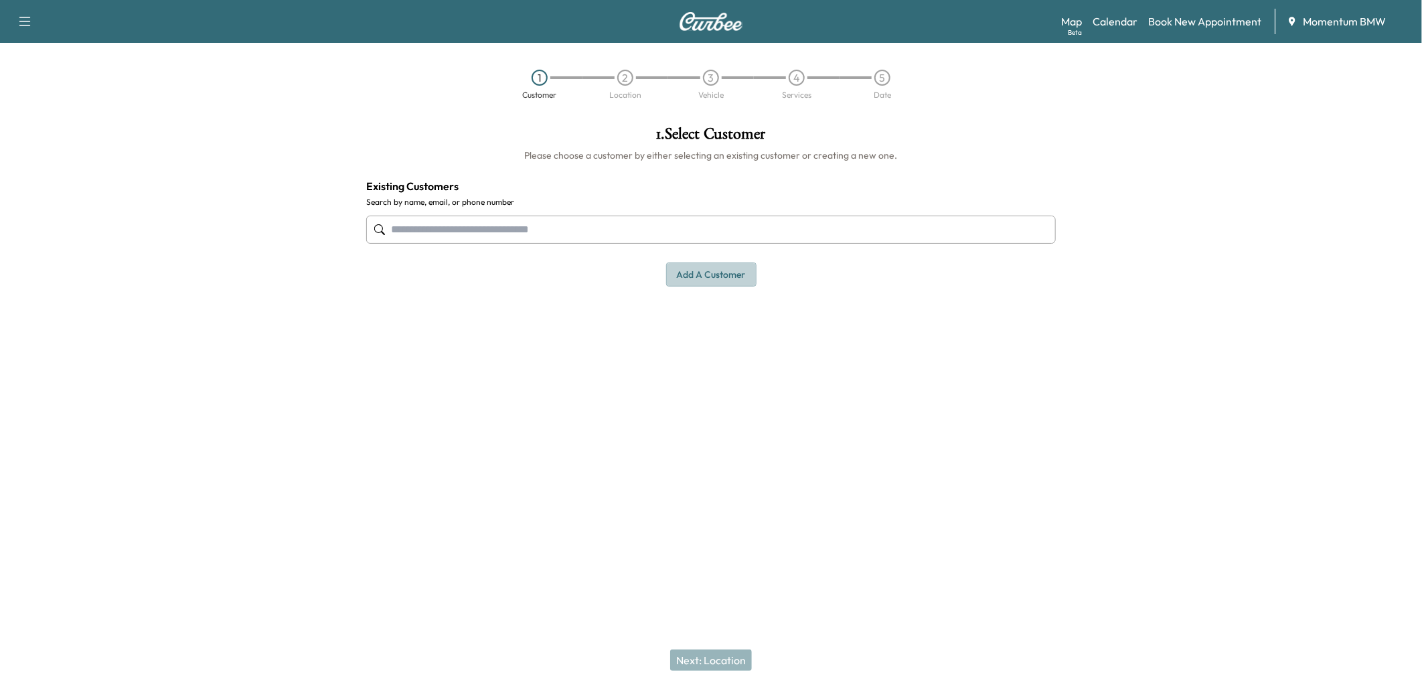
click at [710, 273] on button "Add a customer" at bounding box center [711, 274] width 90 height 25
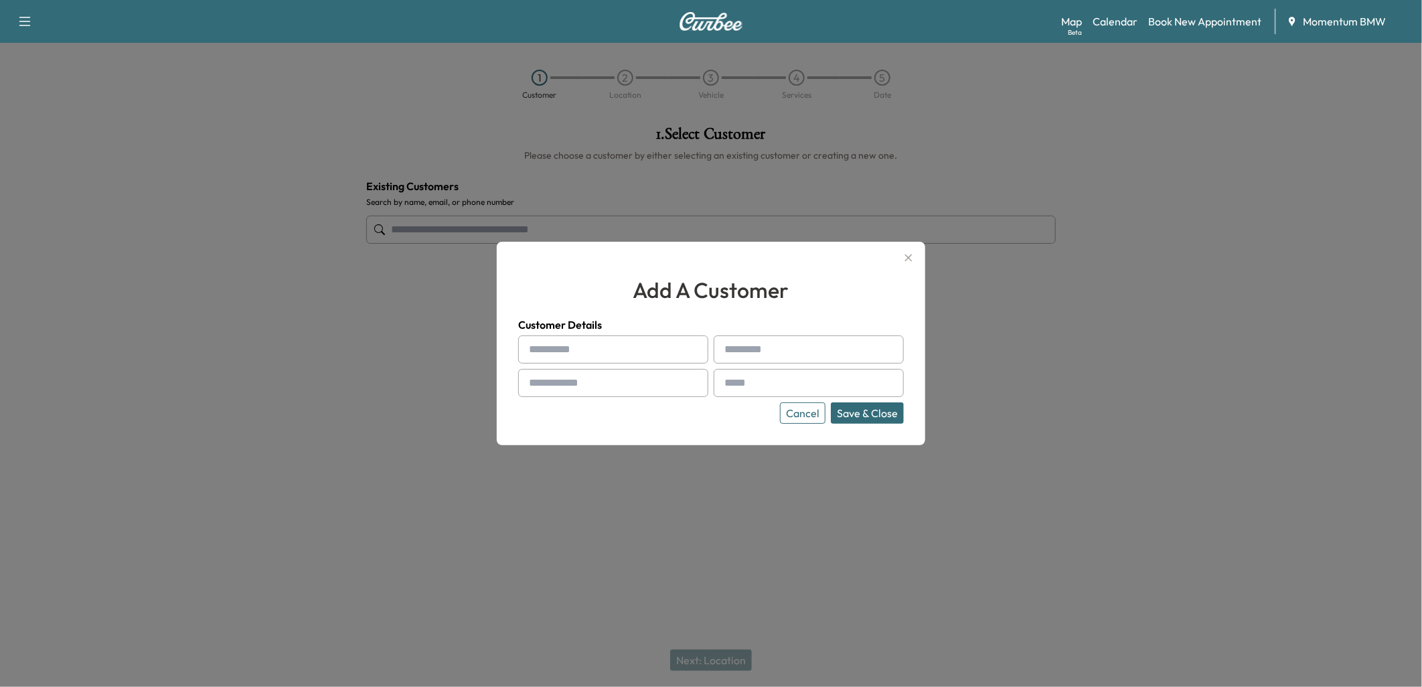
click at [567, 352] on input "text" at bounding box center [613, 349] width 190 height 28
paste input "****"
type input "****"
click at [753, 344] on input "text" at bounding box center [809, 349] width 190 height 28
drag, startPoint x: 733, startPoint y: 347, endPoint x: 694, endPoint y: 352, distance: 39.2
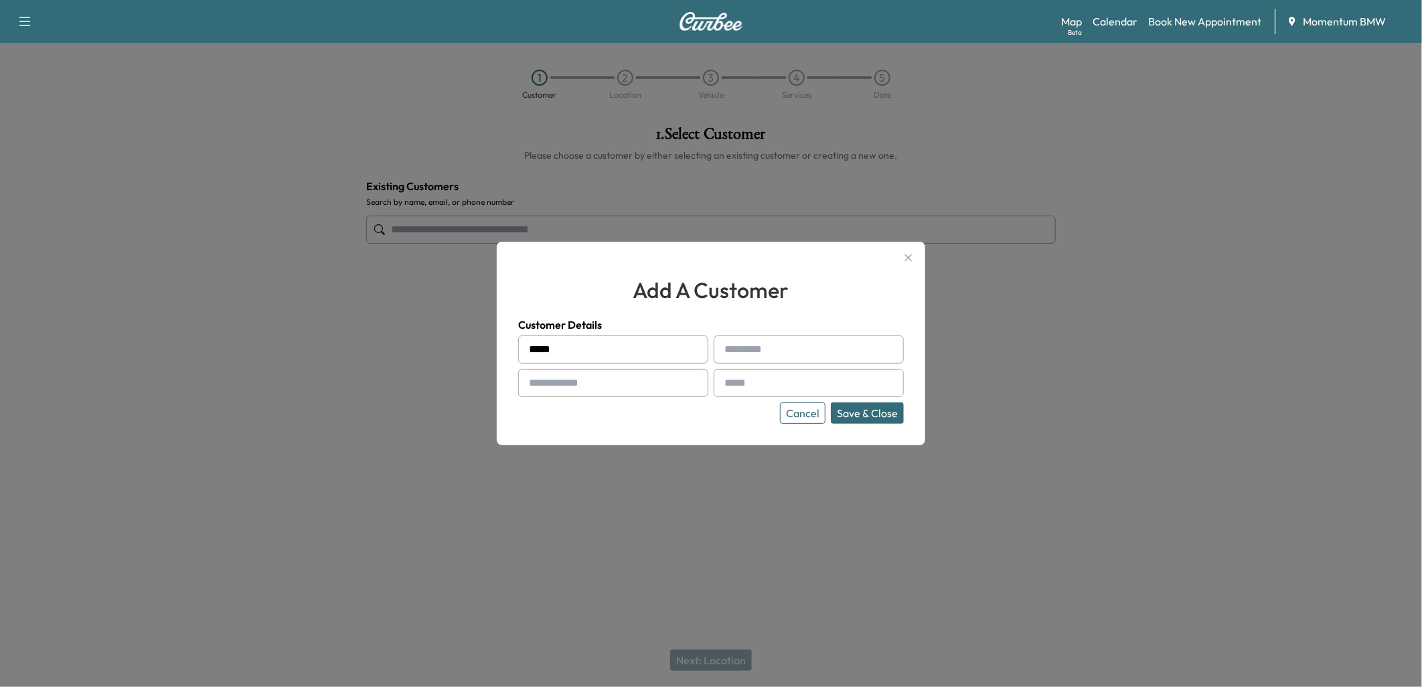
click at [680, 350] on input "****" at bounding box center [613, 349] width 190 height 28
click at [741, 350] on input "text" at bounding box center [809, 349] width 190 height 28
paste input "******"
type input "******"
click at [664, 386] on input "text" at bounding box center [613, 383] width 190 height 28
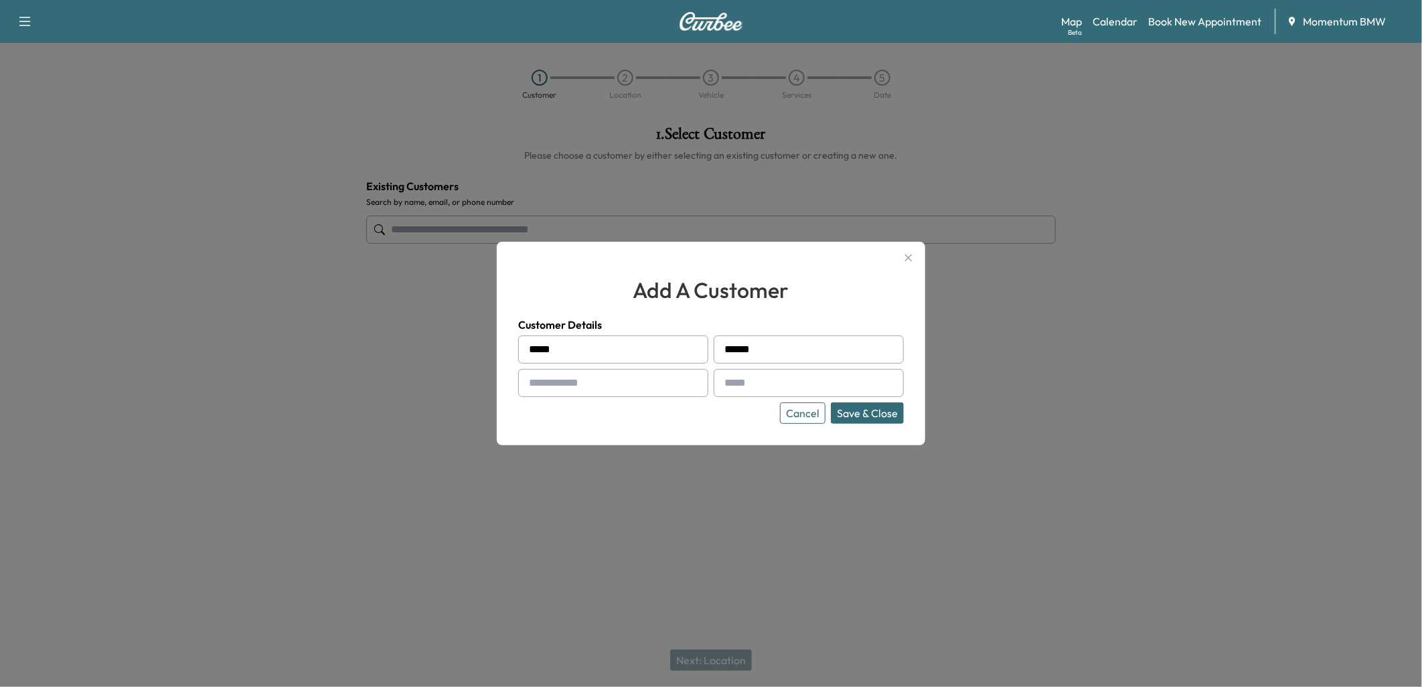
paste input "**********"
type input "**********"
click at [747, 382] on input "text" at bounding box center [809, 383] width 190 height 28
paste input "**********"
type input "**********"
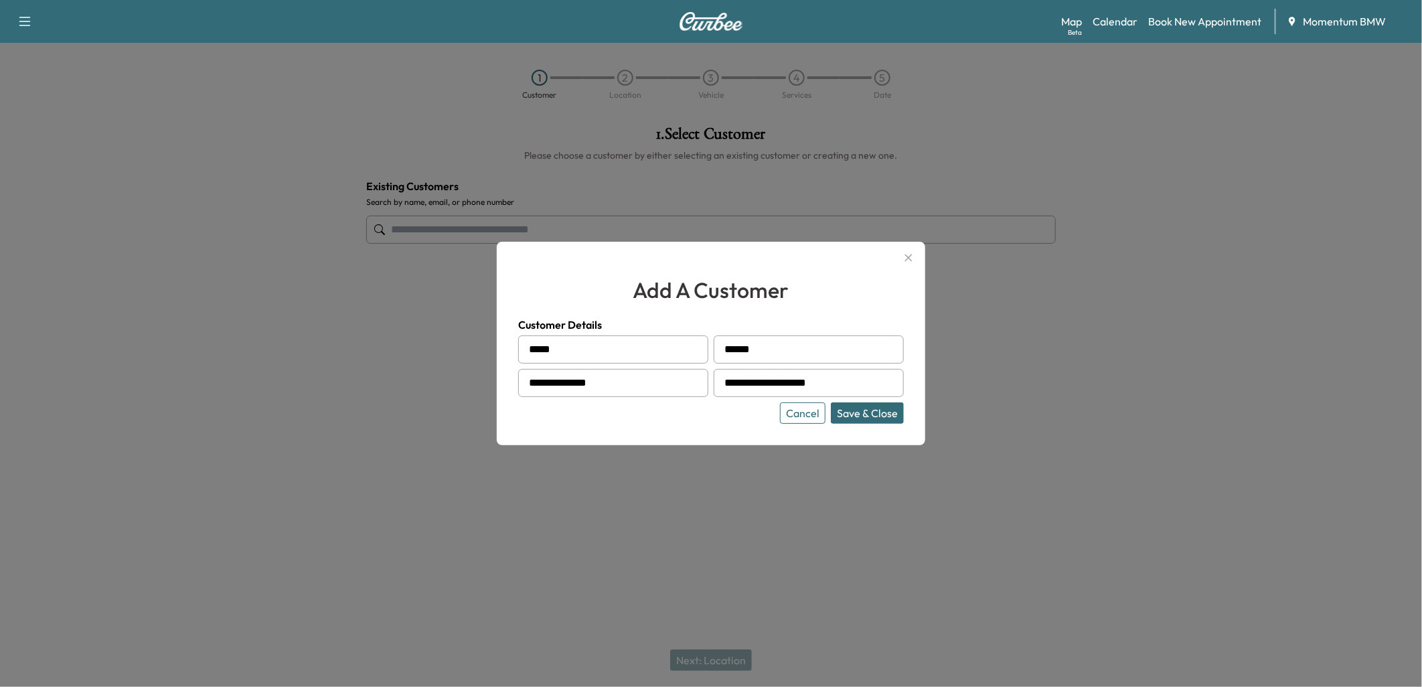
click at [861, 412] on button "Save & Close" at bounding box center [867, 412] width 73 height 21
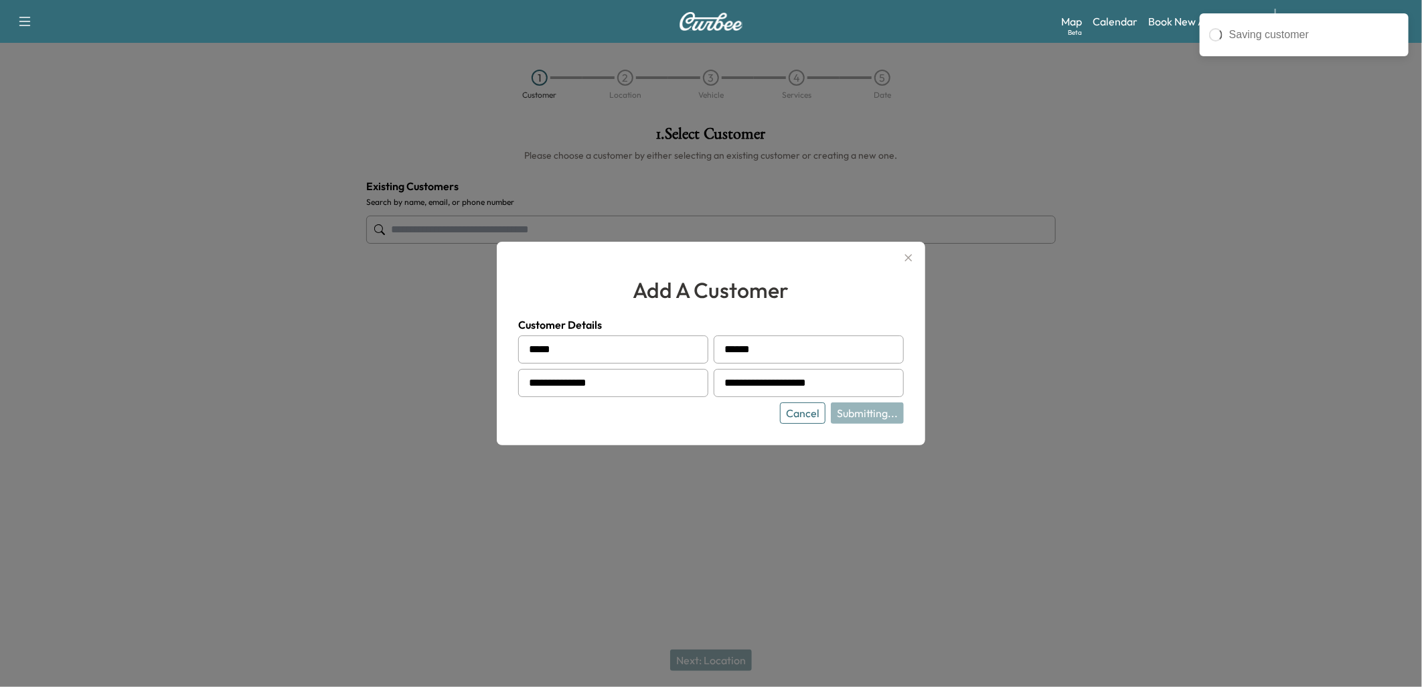
type input "**********"
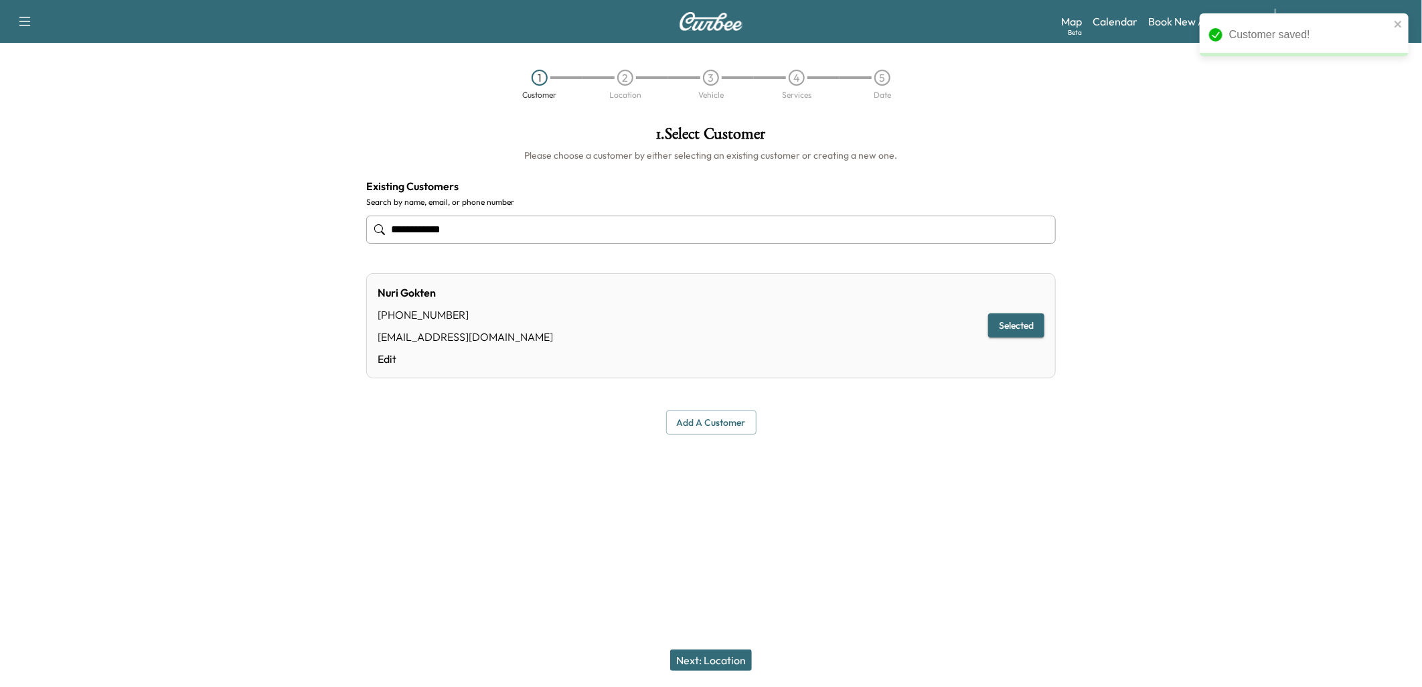
click at [725, 656] on button "Next: Location" at bounding box center [711, 660] width 82 height 21
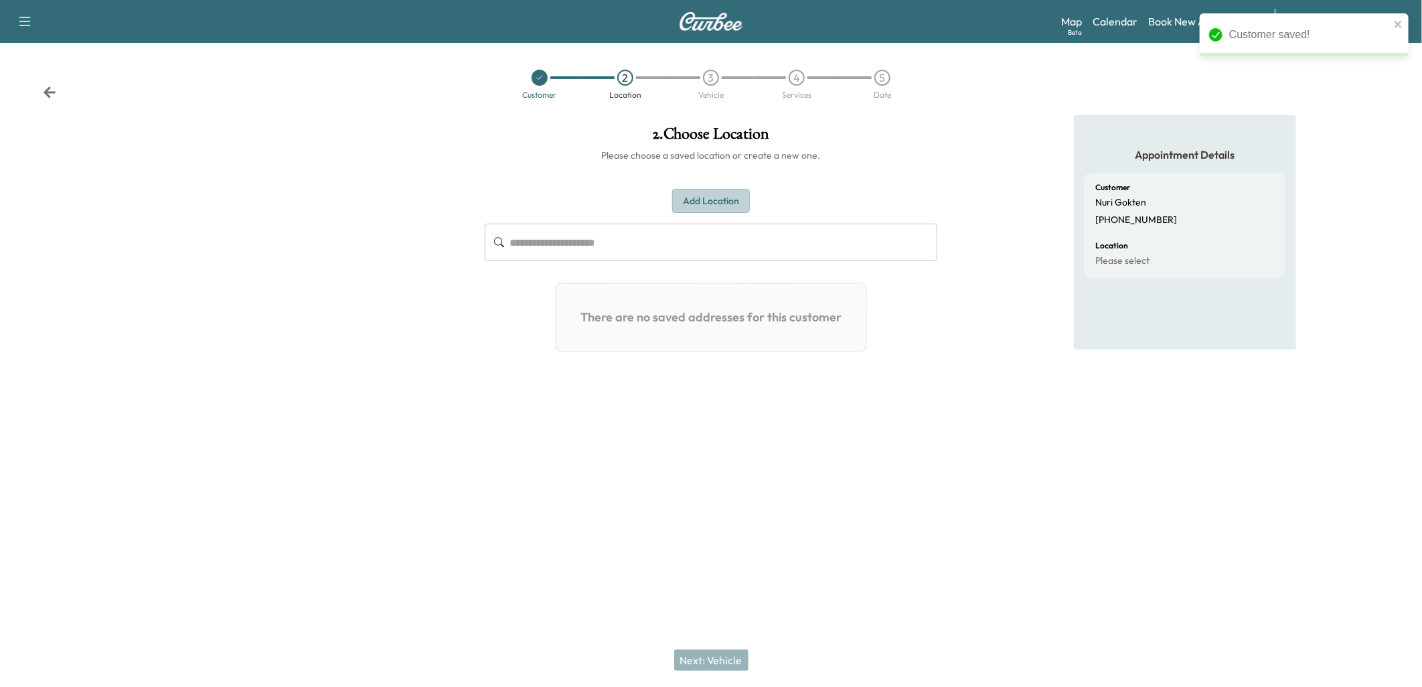
click at [717, 206] on button "Add Location" at bounding box center [711, 201] width 78 height 25
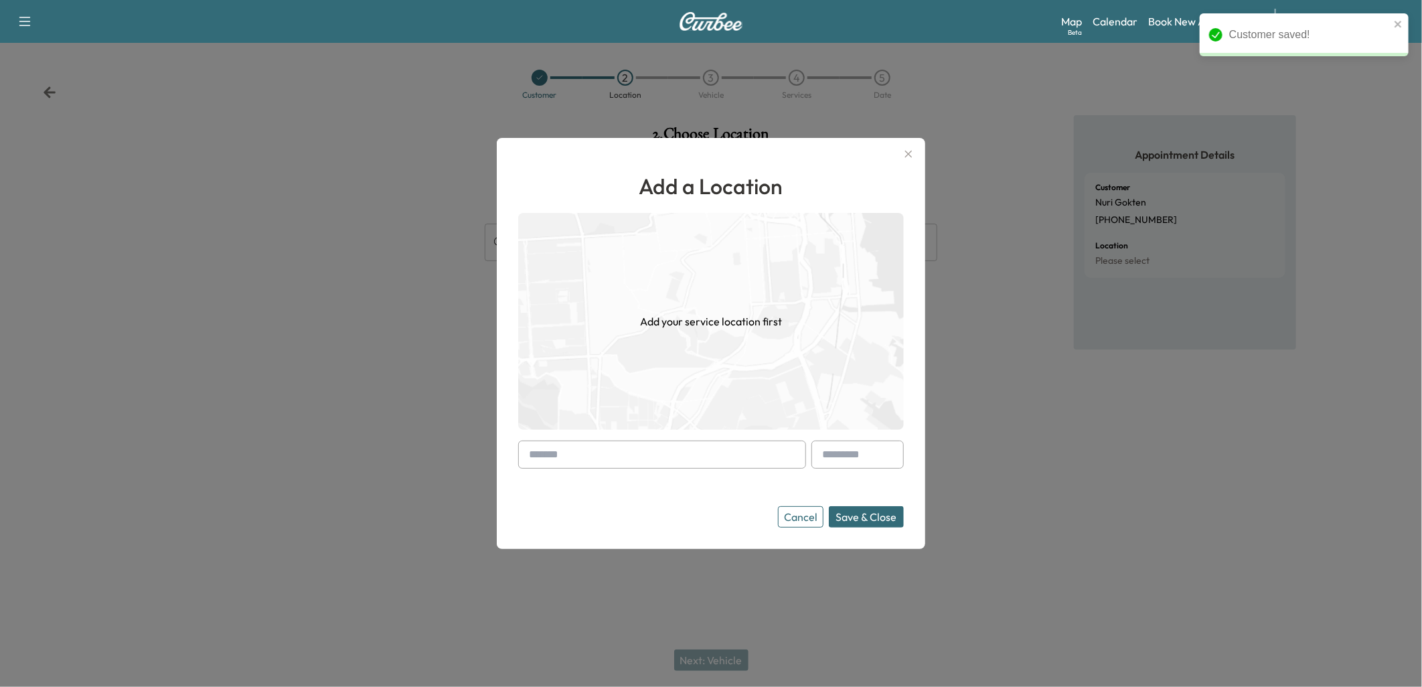
click at [618, 456] on input "text" at bounding box center [662, 455] width 288 height 28
paste input "**********"
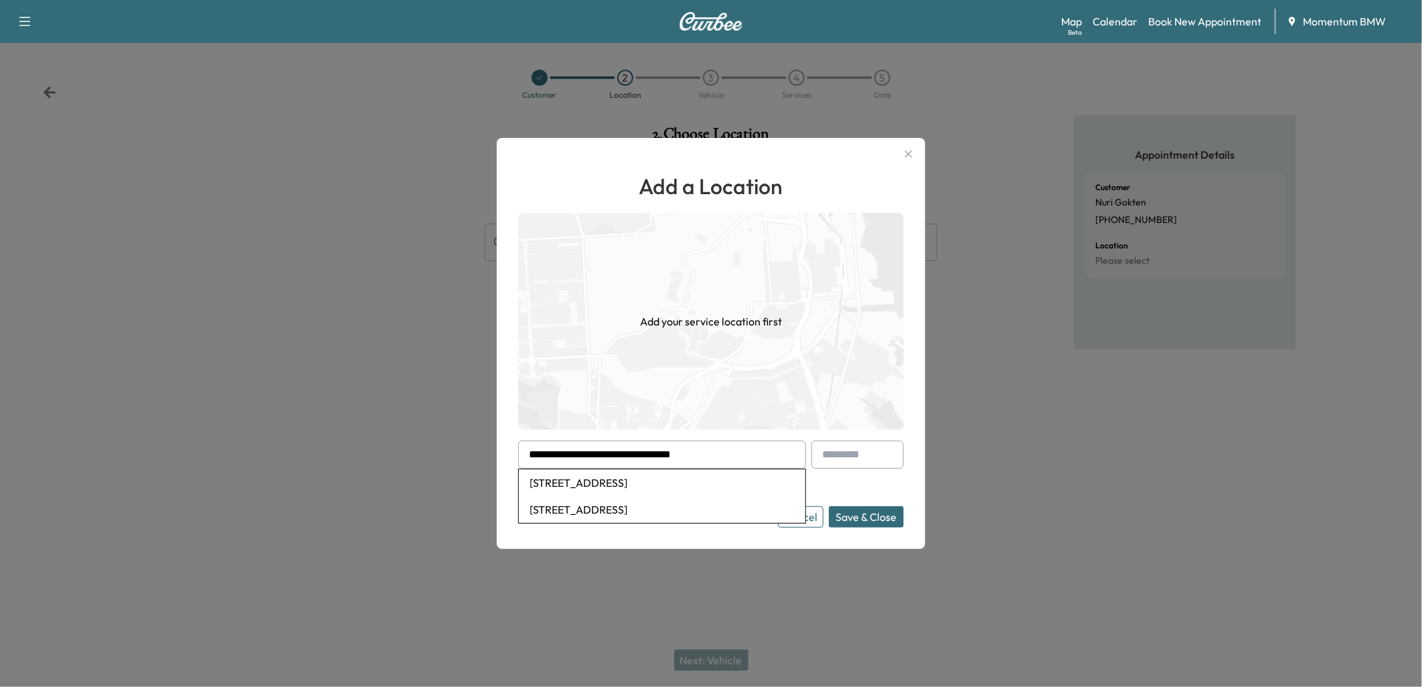
click at [667, 479] on li "[STREET_ADDRESS]" at bounding box center [662, 482] width 287 height 27
type input "**********"
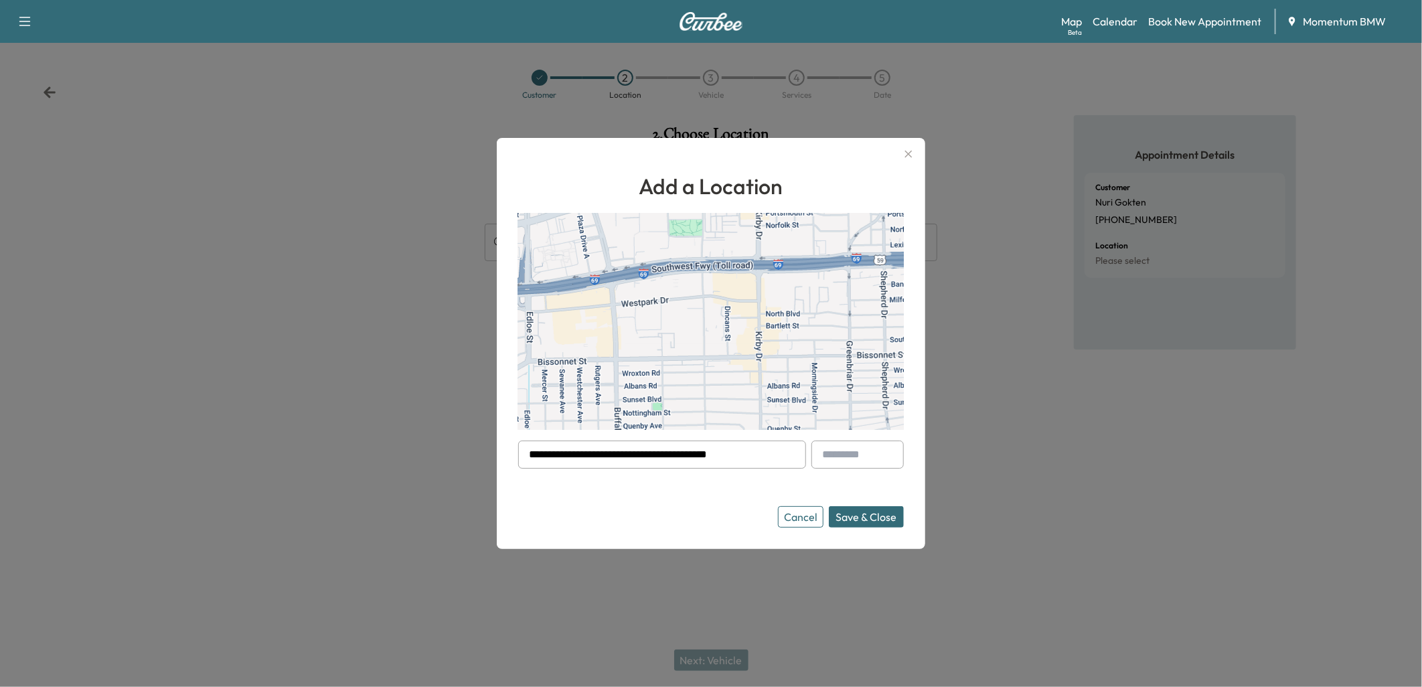
click at [858, 516] on button "Save & Close" at bounding box center [866, 516] width 75 height 21
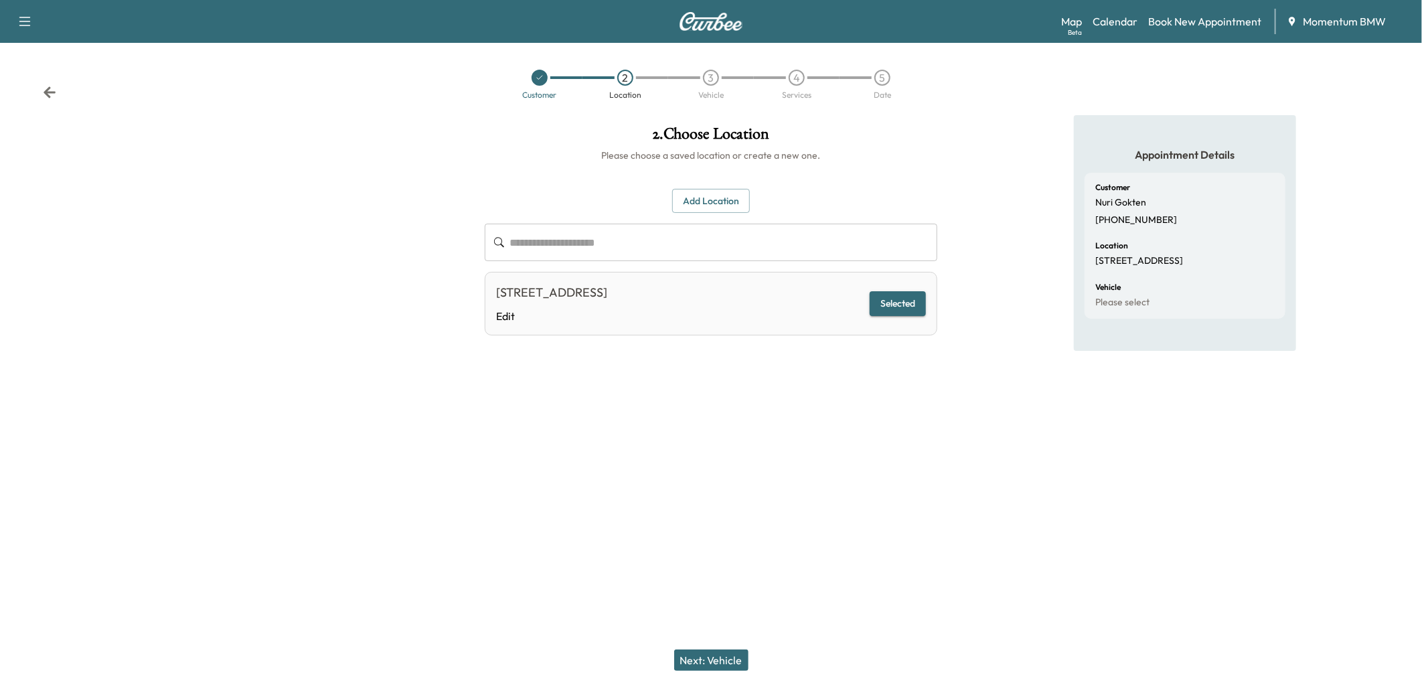
click at [727, 659] on button "Next: Vehicle" at bounding box center [711, 660] width 74 height 21
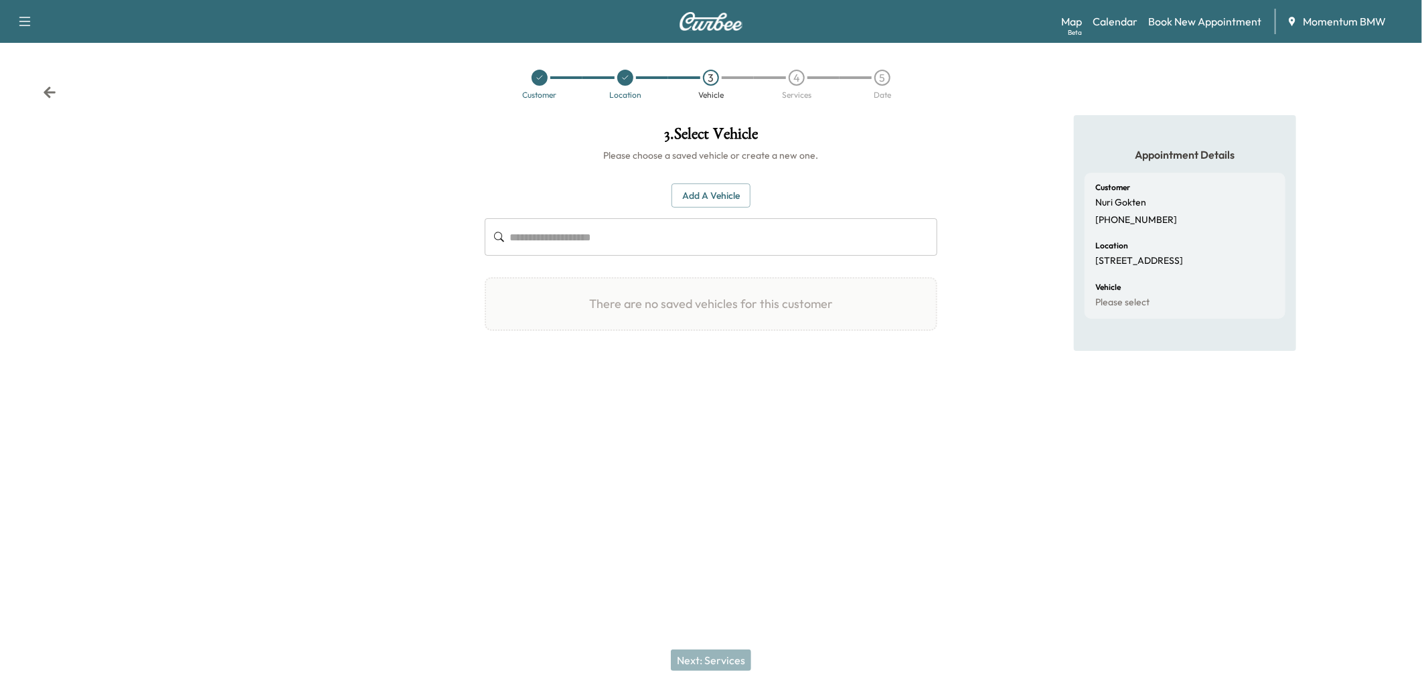
click at [718, 195] on button "Add a Vehicle" at bounding box center [711, 195] width 79 height 25
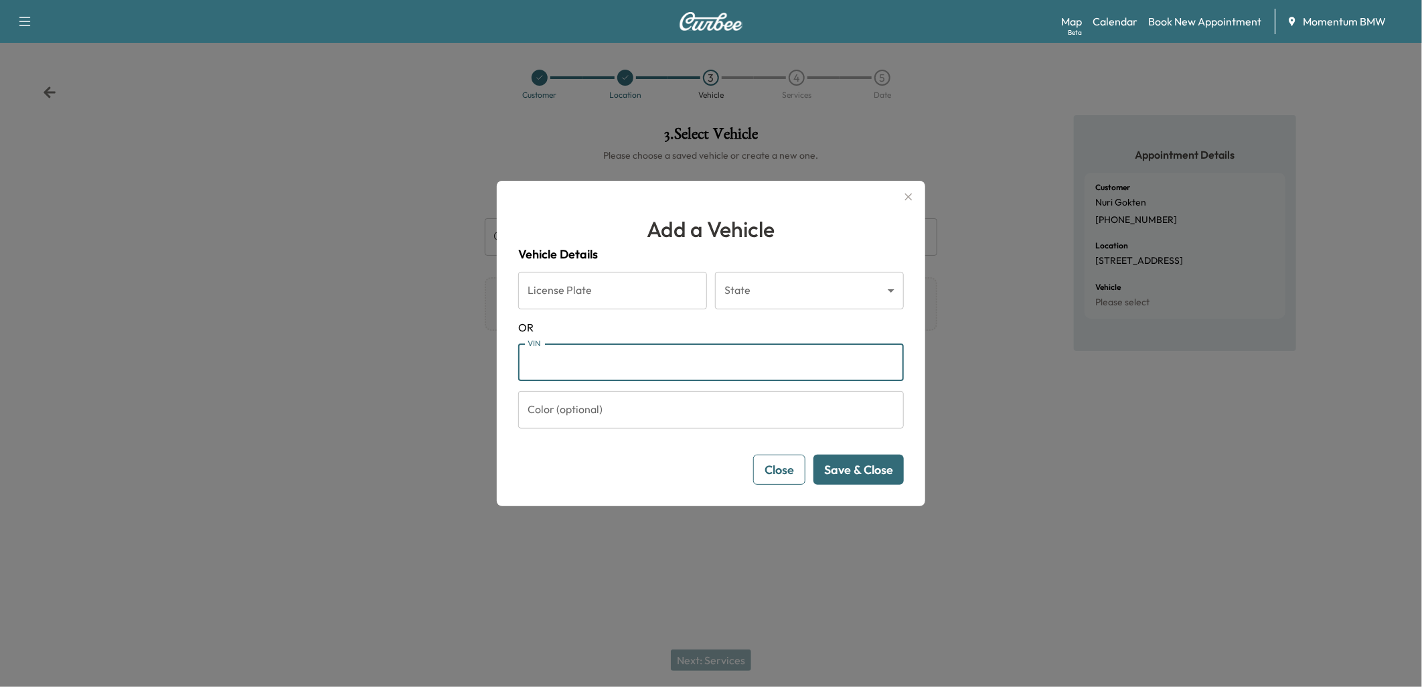
paste input "**********"
type input "**********"
click at [871, 473] on button "Save & Close" at bounding box center [859, 470] width 90 height 30
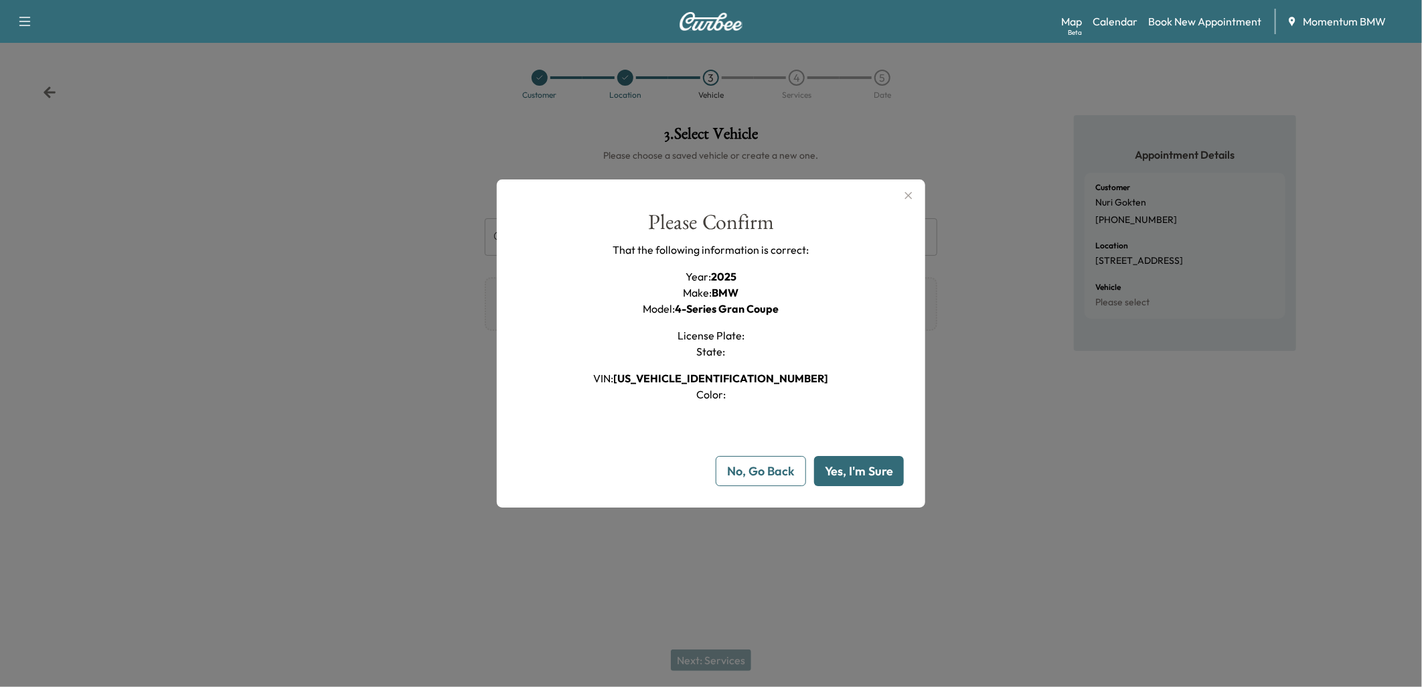
click at [866, 477] on button "Yes, I'm Sure" at bounding box center [859, 471] width 90 height 30
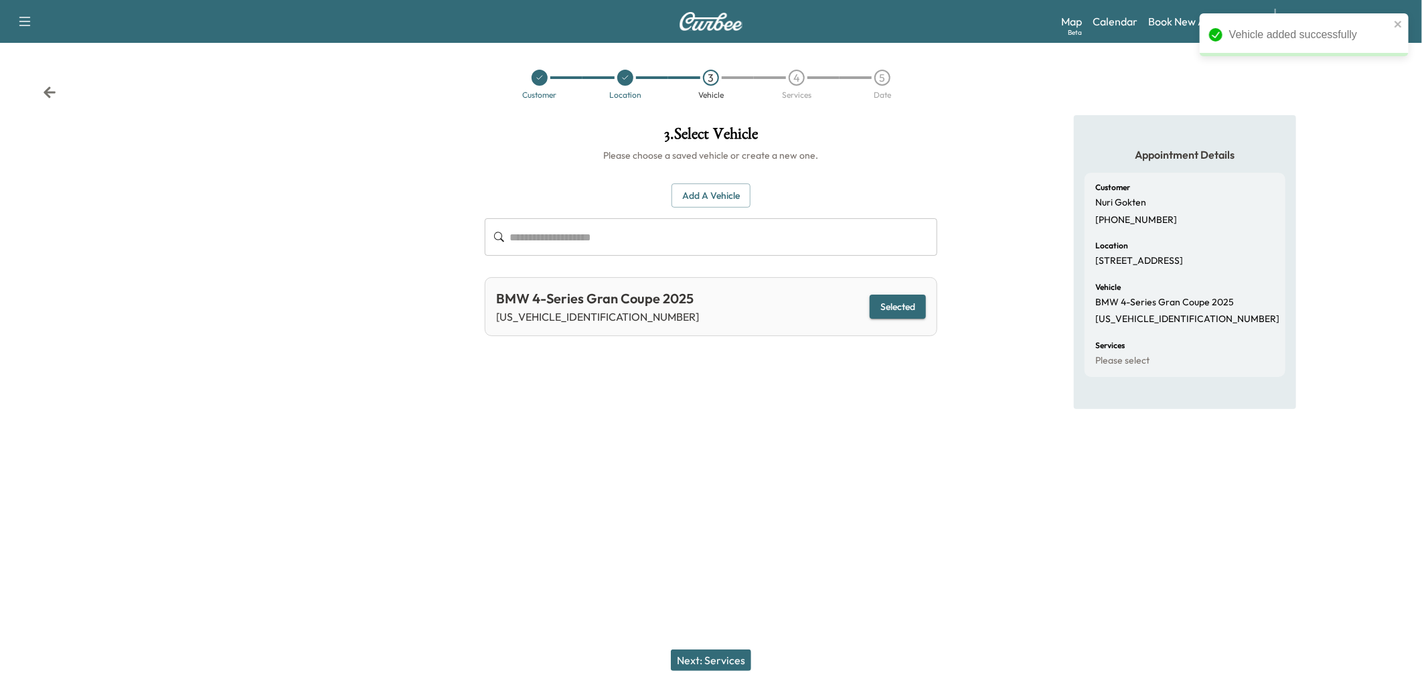
click at [720, 661] on button "Next: Services" at bounding box center [711, 660] width 80 height 21
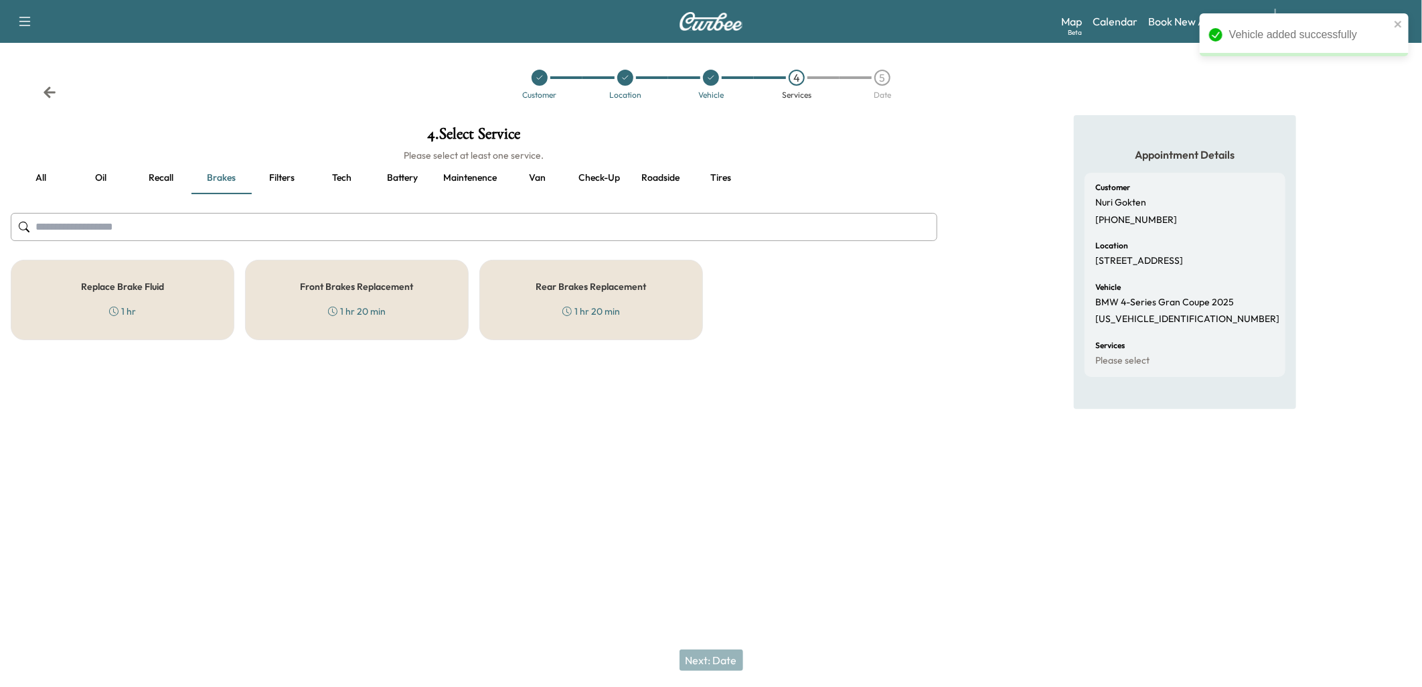
click at [102, 178] on button "Oil" at bounding box center [101, 178] width 60 height 32
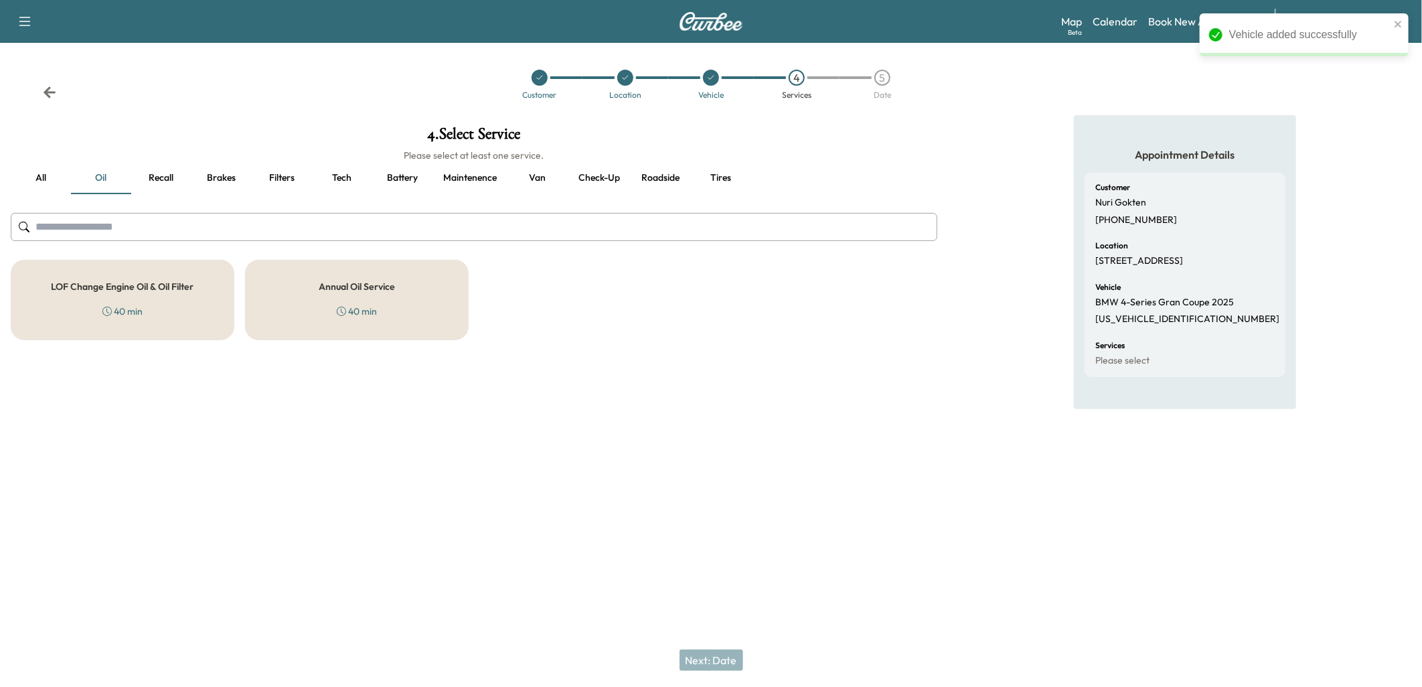
click at [356, 289] on h5 "Annual Oil Service" at bounding box center [357, 286] width 76 height 9
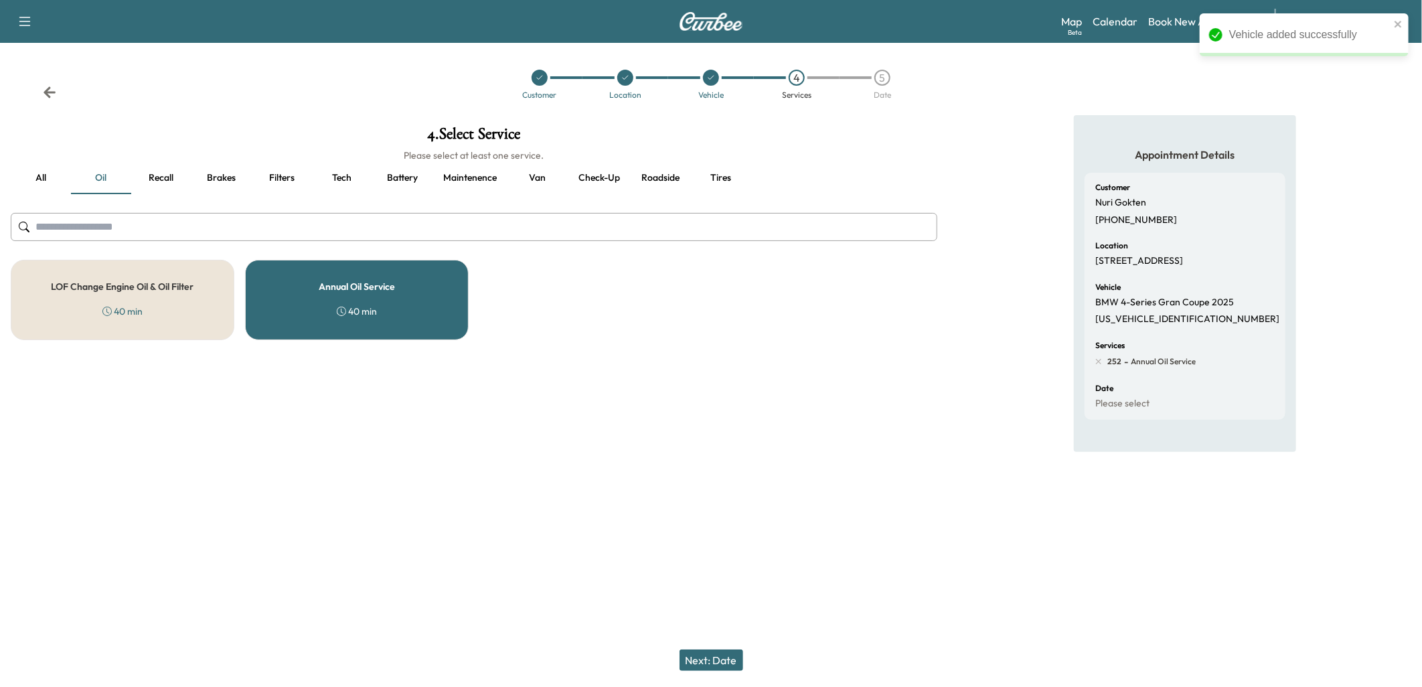
click at [708, 653] on button "Next: Date" at bounding box center [712, 660] width 64 height 21
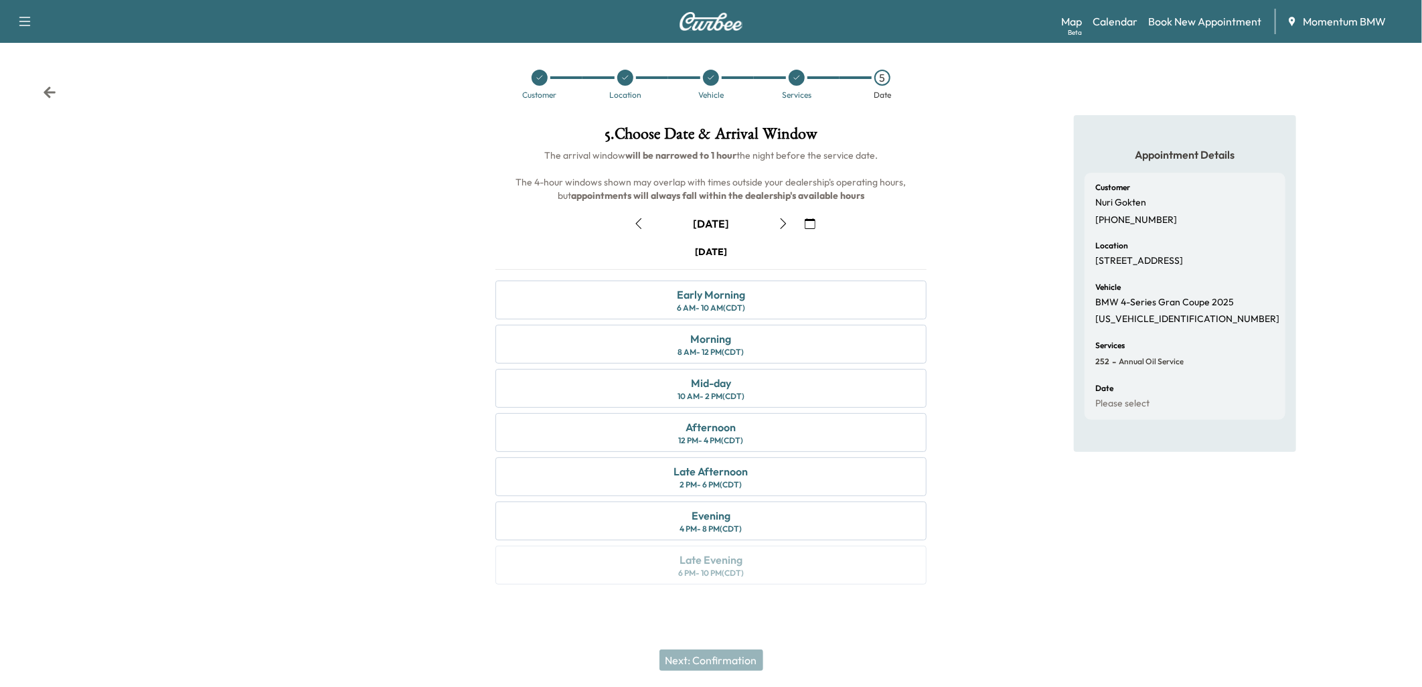
click at [813, 224] on icon "button" at bounding box center [810, 223] width 11 height 11
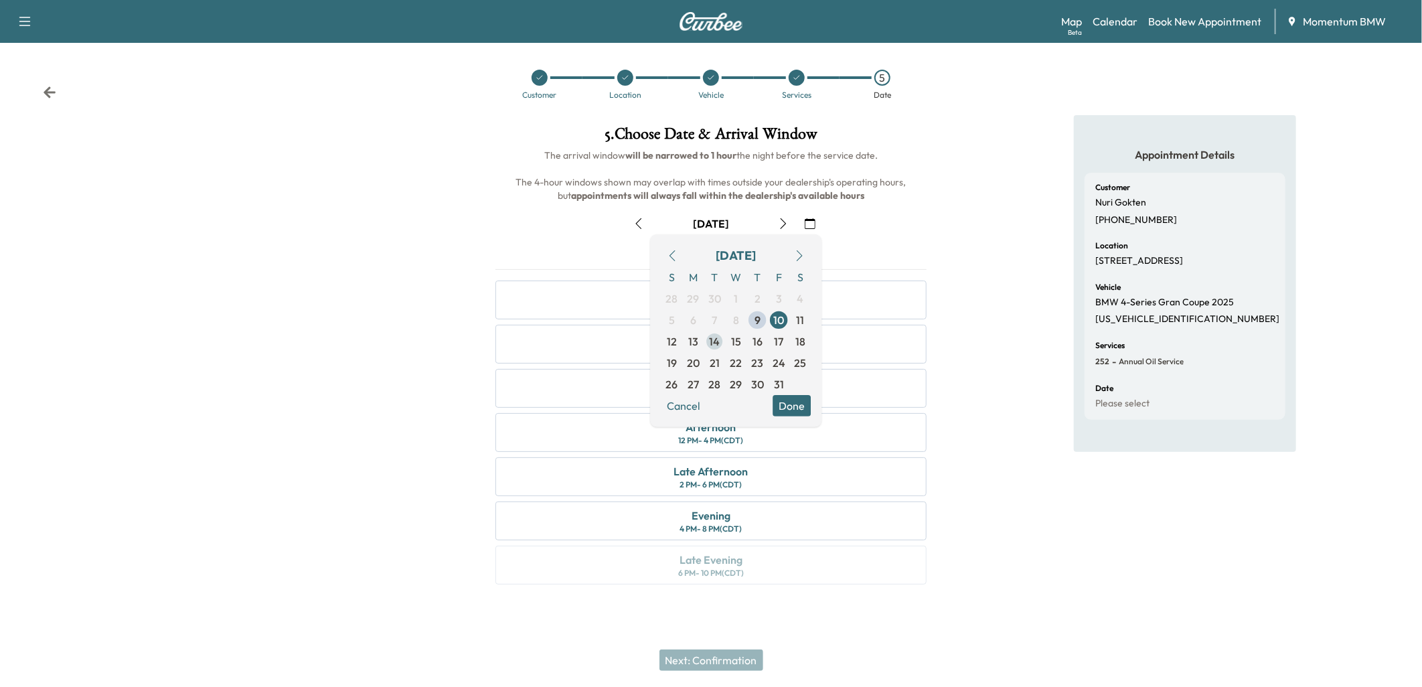
click at [712, 339] on span "14" at bounding box center [714, 341] width 11 height 16
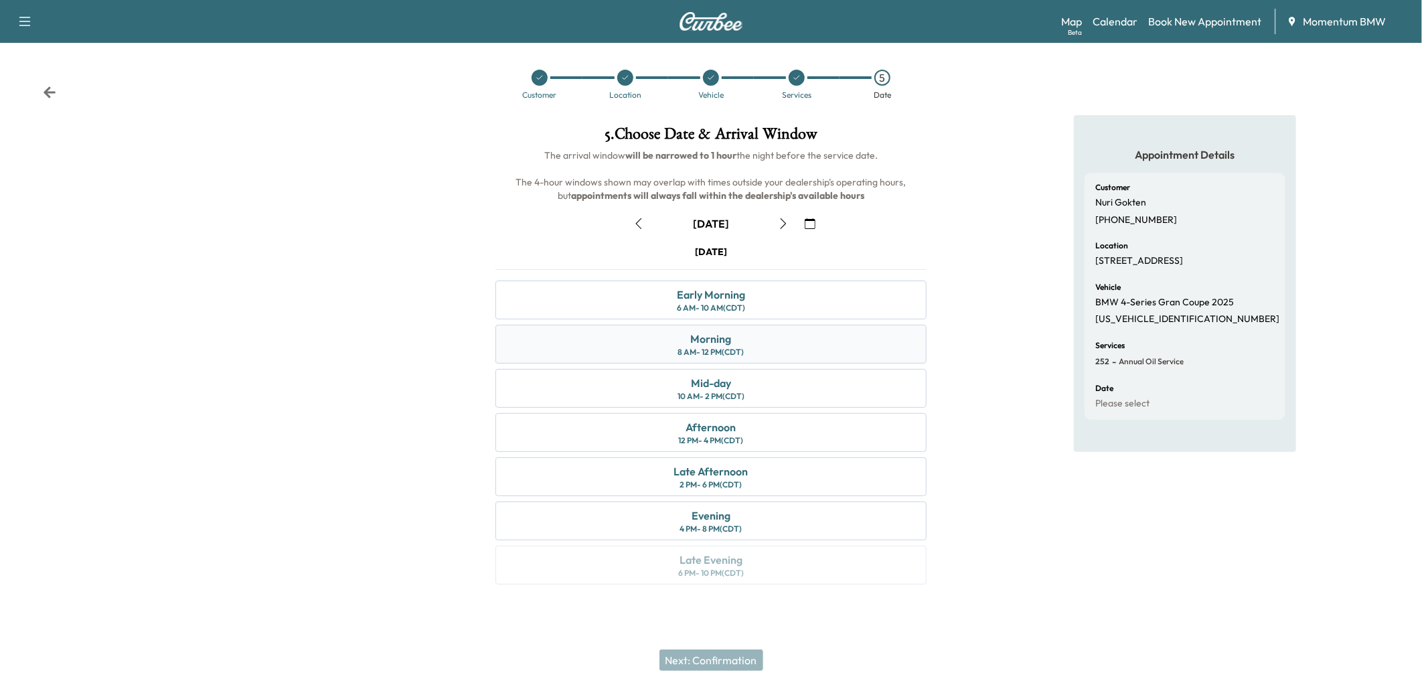
click at [758, 335] on div "Morning 8 AM - 12 PM (CDT)" at bounding box center [711, 344] width 431 height 39
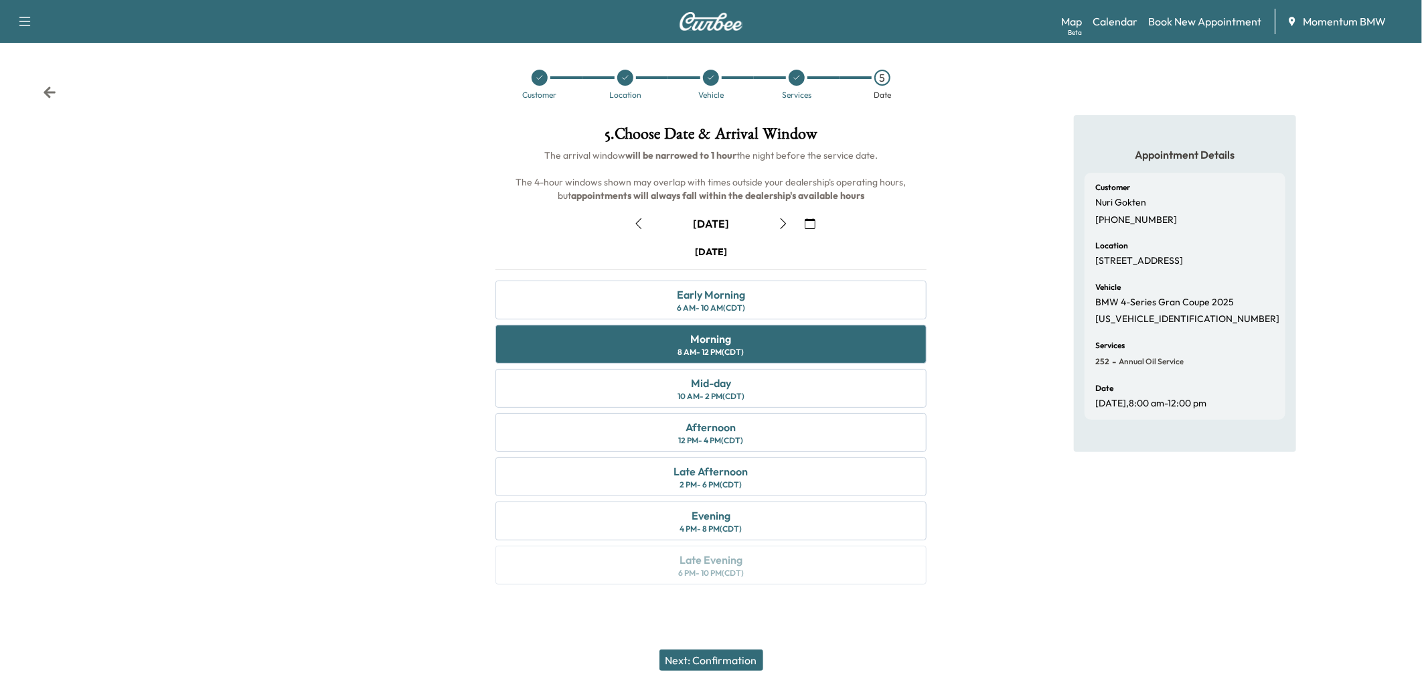
click at [725, 662] on button "Next: Confirmation" at bounding box center [712, 660] width 104 height 21
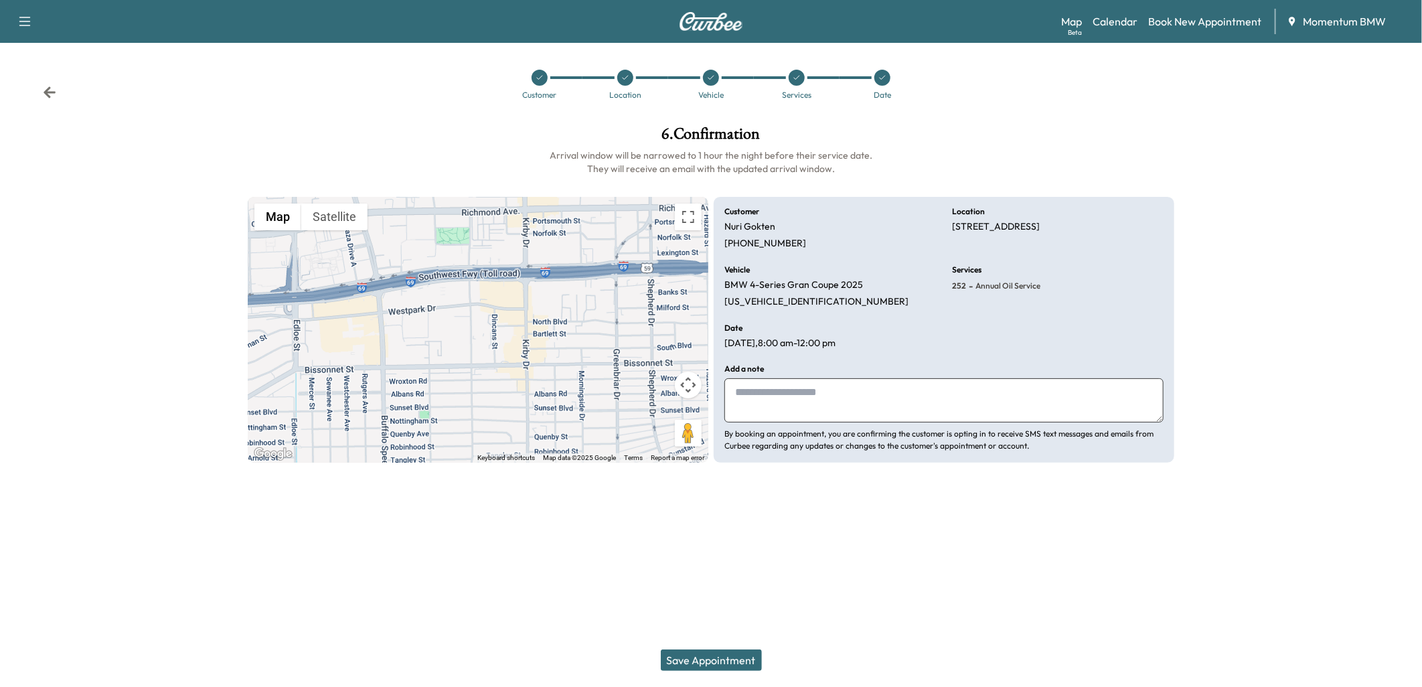
drag, startPoint x: 799, startPoint y: 410, endPoint x: 807, endPoint y: 389, distance: 22.3
click at [802, 404] on textarea at bounding box center [944, 400] width 439 height 44
type textarea "***"
drag, startPoint x: 708, startPoint y: 661, endPoint x: 702, endPoint y: 654, distance: 9.0
click at [710, 660] on button "Save Appointment" at bounding box center [711, 660] width 101 height 21
